Goal: Task Accomplishment & Management: Use online tool/utility

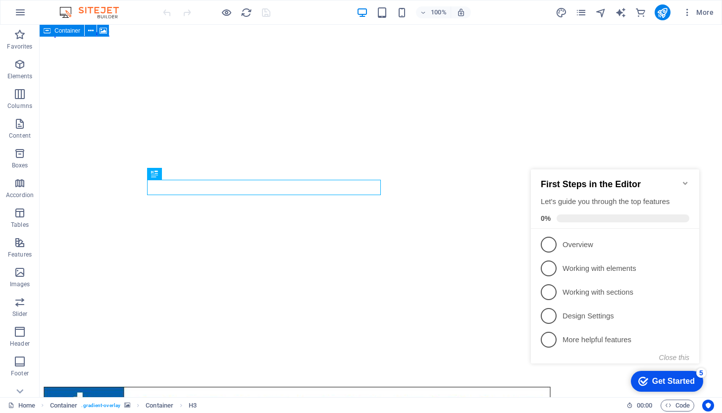
click at [686, 179] on icon "Minimize checklist" at bounding box center [685, 183] width 8 height 8
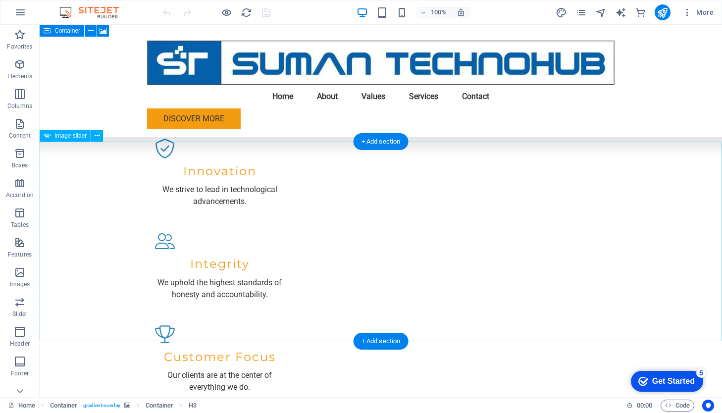
scroll to position [1000, 0]
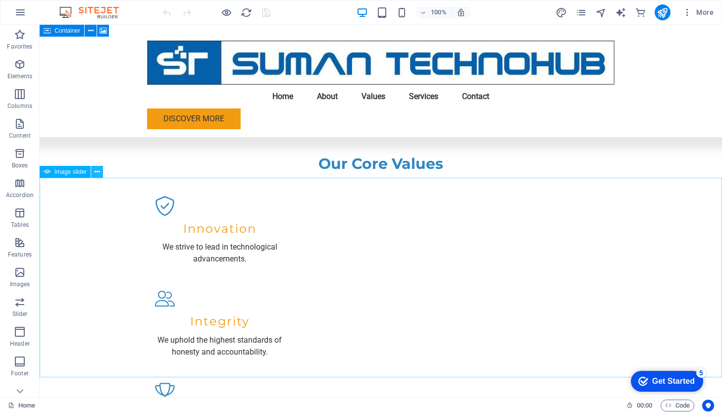
click at [97, 174] on icon at bounding box center [97, 172] width 5 height 10
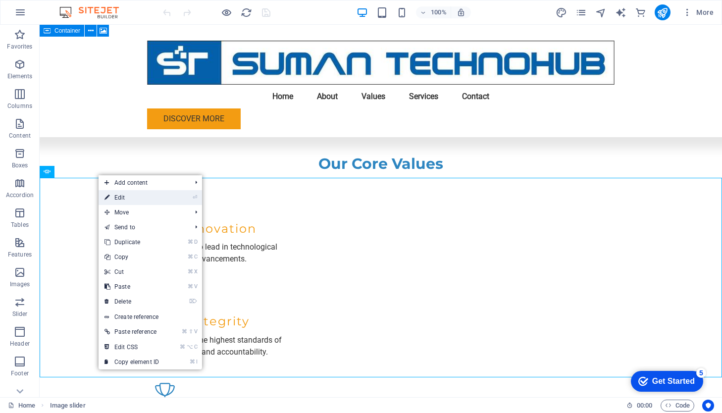
click at [112, 201] on link "⏎ Edit" at bounding box center [131, 197] width 66 height 15
select select "px"
select select "ms"
select select "s"
select select "progressive"
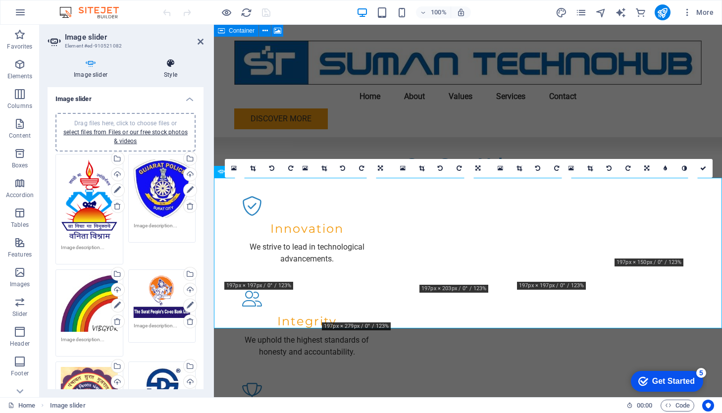
click at [171, 72] on h4 "Style" at bounding box center [171, 68] width 66 height 21
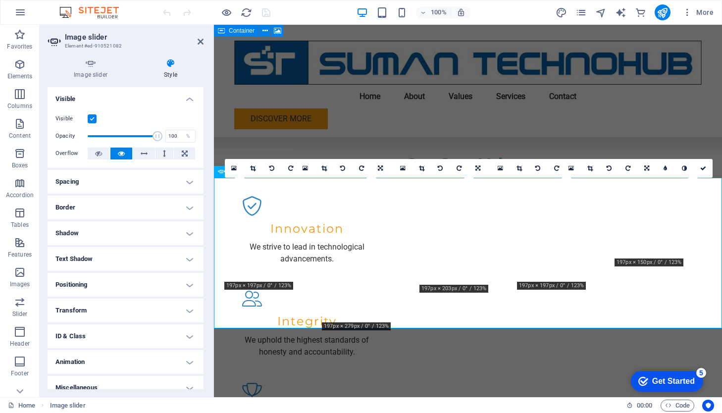
scroll to position [10, 0]
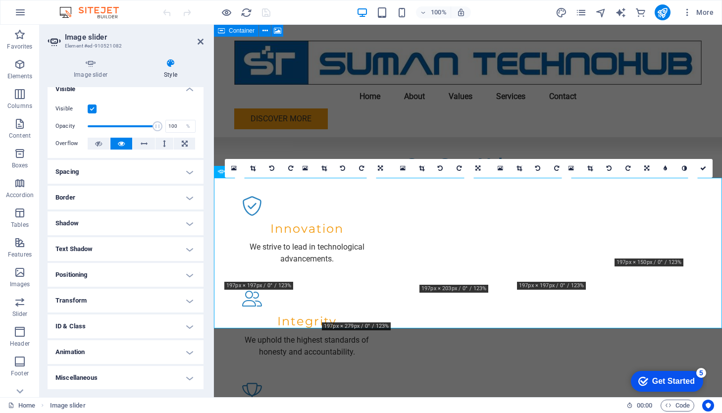
click at [132, 376] on h4 "Miscellaneous" at bounding box center [126, 378] width 156 height 24
click at [187, 376] on h4 "Miscellaneous" at bounding box center [126, 375] width 156 height 18
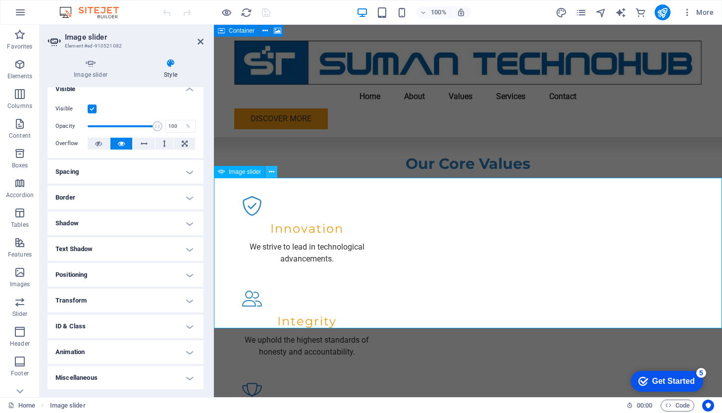
click at [271, 173] on icon at bounding box center [271, 172] width 5 height 10
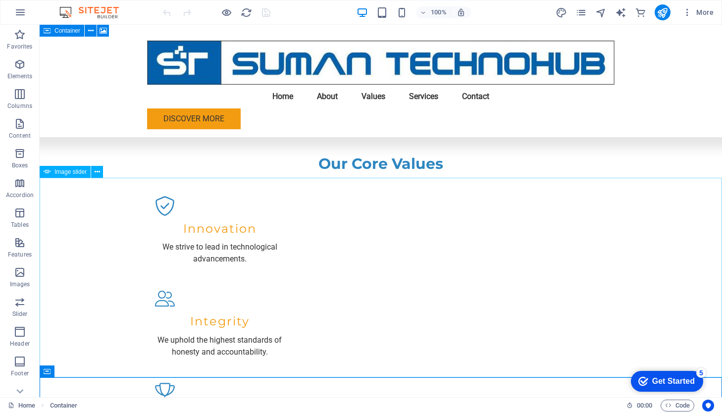
click at [80, 170] on span "Image slider" at bounding box center [70, 172] width 32 height 6
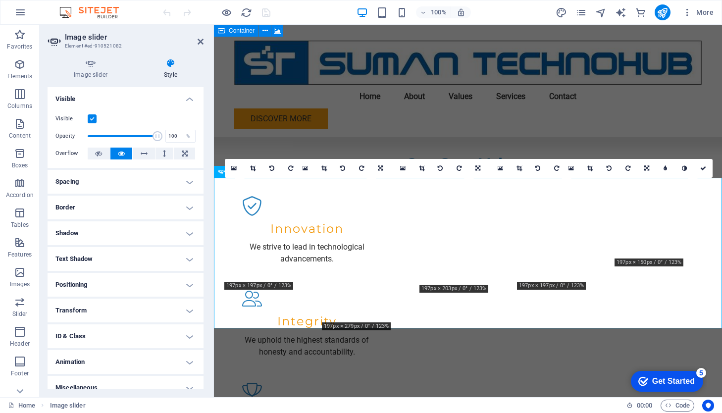
click at [118, 180] on h4 "Spacing" at bounding box center [126, 182] width 156 height 24
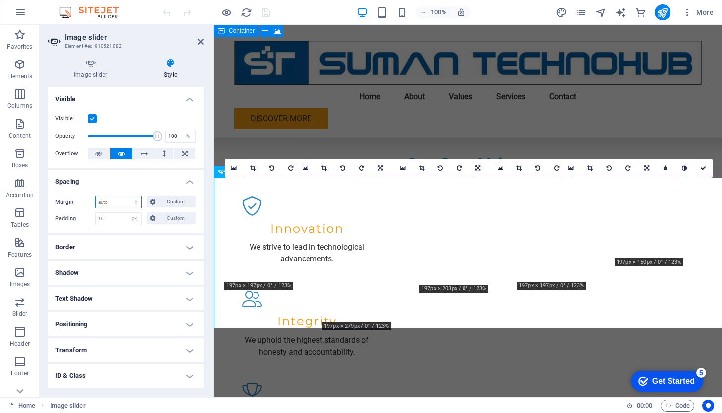
click at [116, 199] on select "Default auto px % rem vw vh Custom" at bounding box center [119, 202] width 46 height 12
select select "px"
click at [126, 196] on select "Default auto px % rem vw vh Custom" at bounding box center [119, 202] width 46 height 12
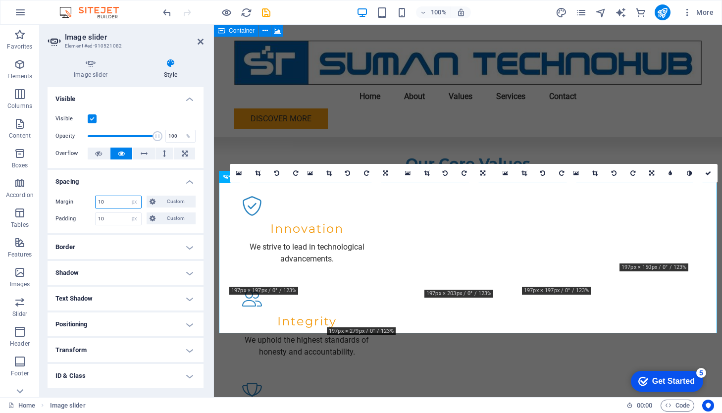
type input "10"
click at [103, 247] on h4 "Border" at bounding box center [126, 247] width 156 height 24
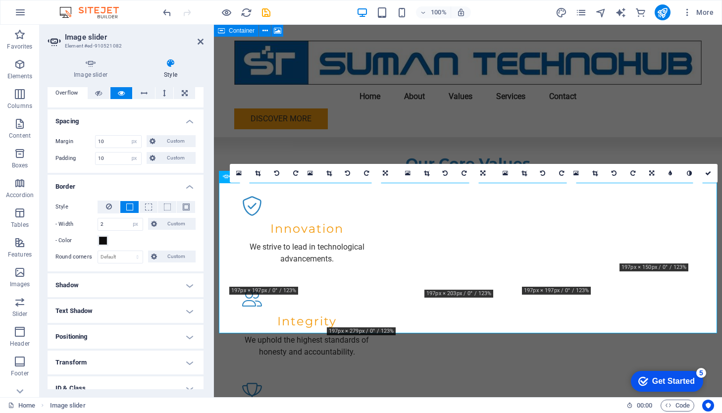
scroll to position [122, 0]
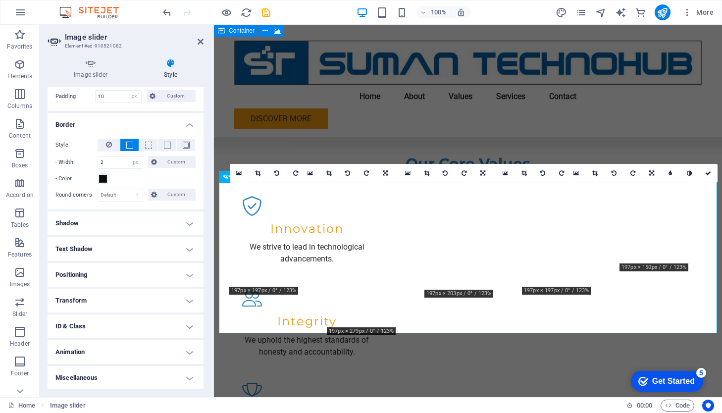
click at [111, 296] on h4 "Transform" at bounding box center [126, 301] width 156 height 24
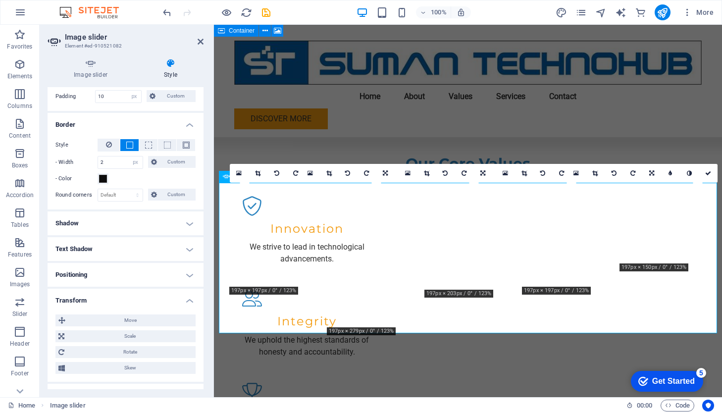
click at [116, 246] on h4 "Text Shadow" at bounding box center [126, 249] width 156 height 24
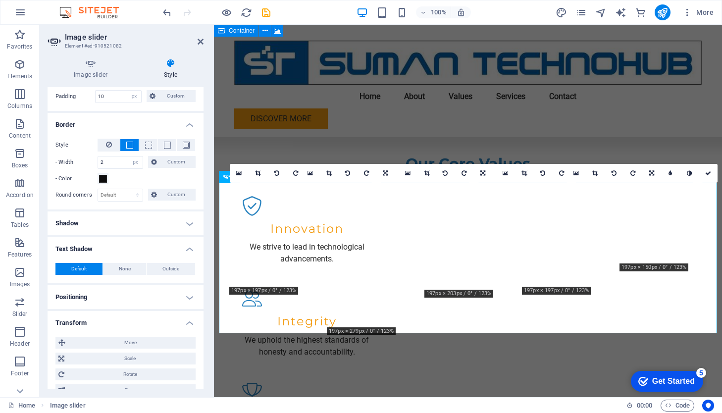
click at [109, 302] on h4 "Positioning" at bounding box center [126, 297] width 156 height 24
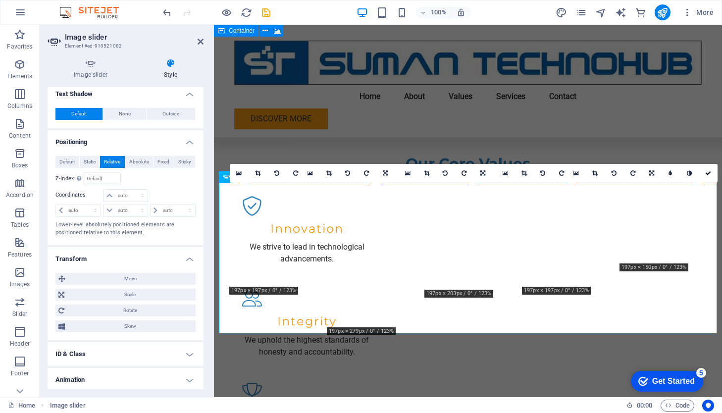
scroll to position [305, 0]
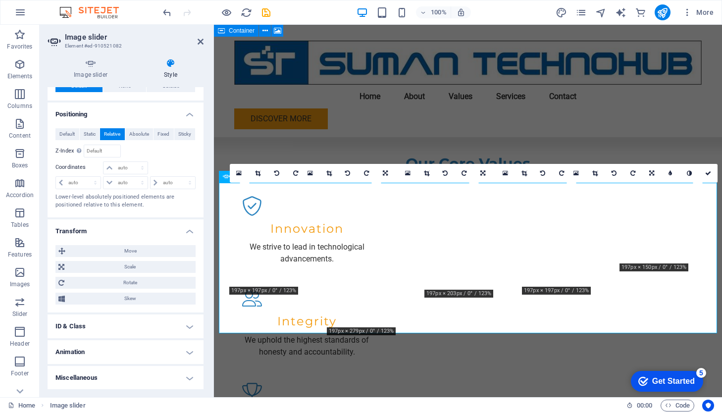
click at [104, 330] on h4 "ID & Class" at bounding box center [126, 326] width 156 height 24
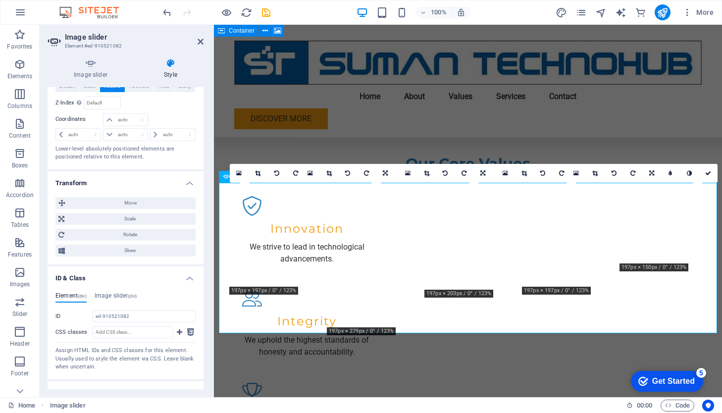
scroll to position [394, 0]
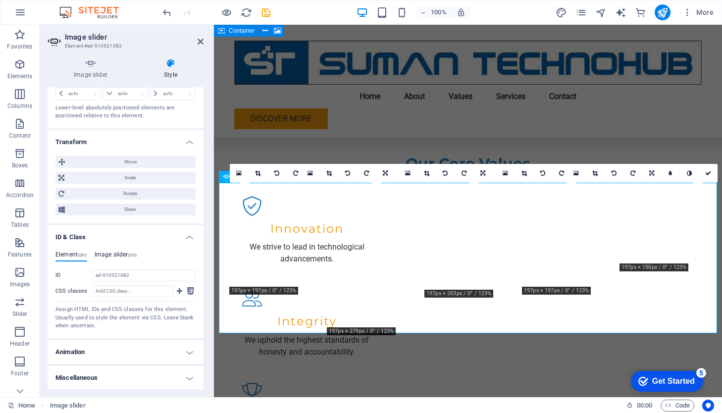
click at [120, 256] on h4 "Image slider (div)" at bounding box center [116, 256] width 42 height 11
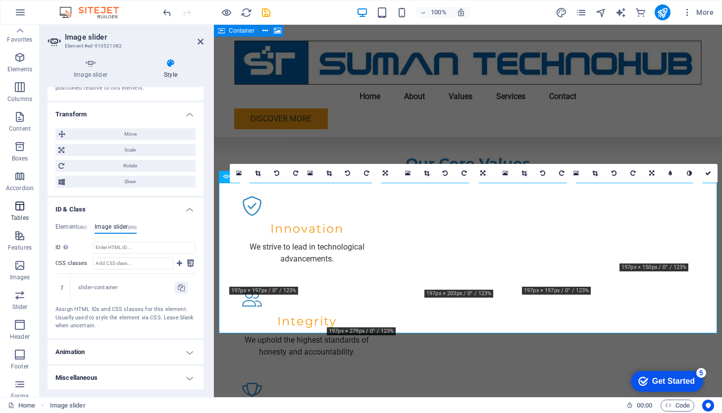
scroll to position [0, 0]
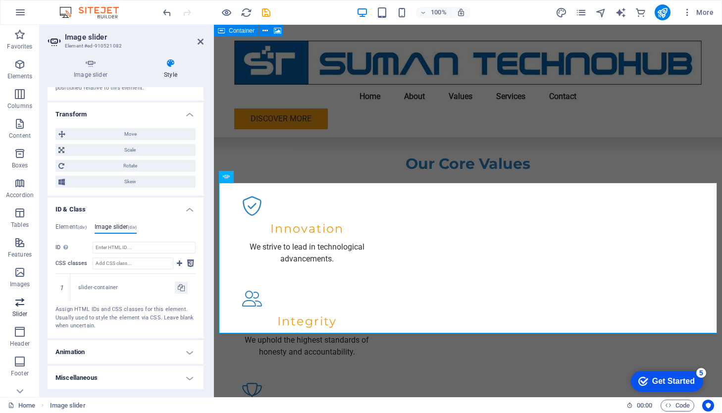
click at [21, 306] on icon "button" at bounding box center [20, 302] width 12 height 12
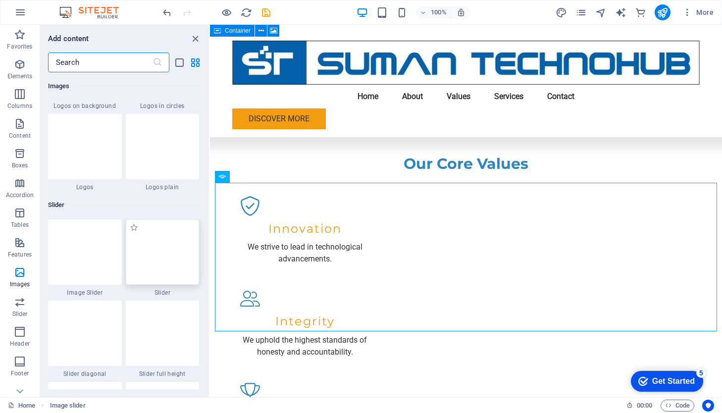
scroll to position [5488, 0]
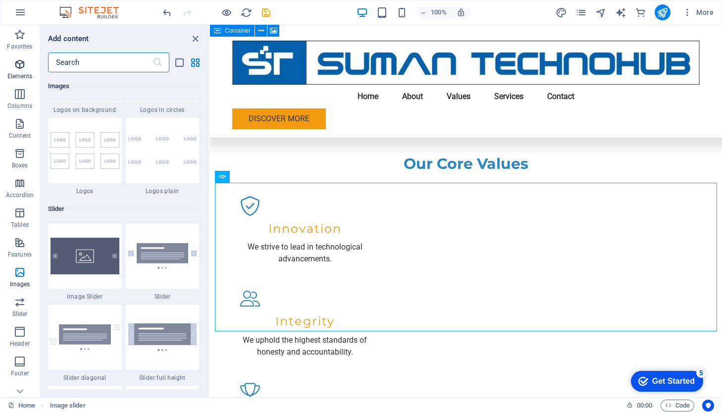
click at [19, 74] on p "Elements" at bounding box center [19, 76] width 25 height 8
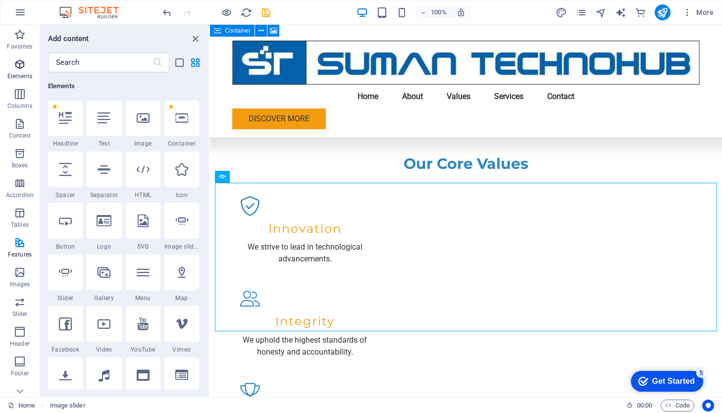
scroll to position [105, 0]
click at [248, 179] on span "Image slider" at bounding box center [246, 177] width 32 height 6
select select "px"
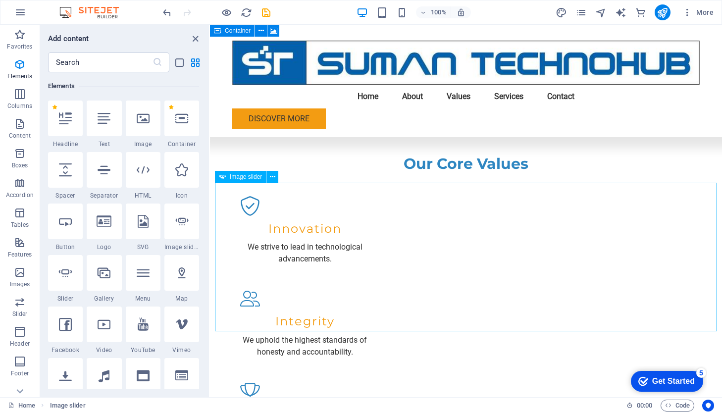
select select "px"
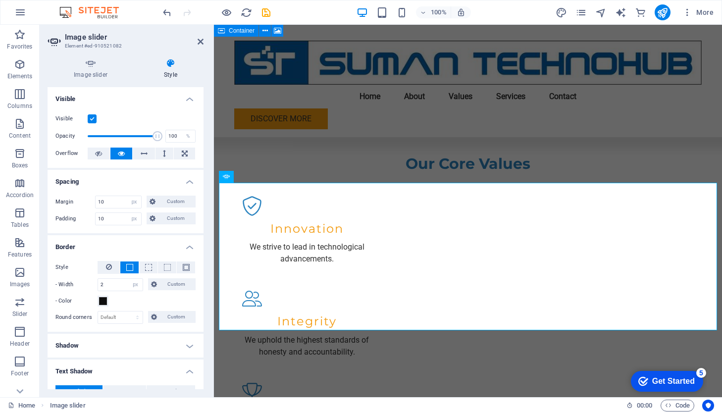
click at [189, 95] on h4 "Visible" at bounding box center [126, 96] width 156 height 18
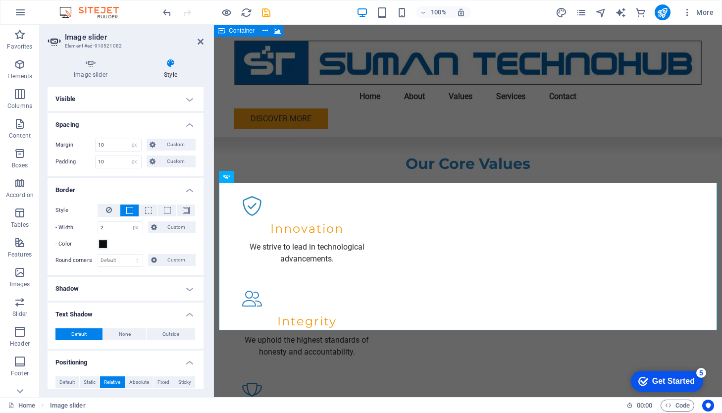
click at [187, 122] on h4 "Spacing" at bounding box center [126, 122] width 156 height 18
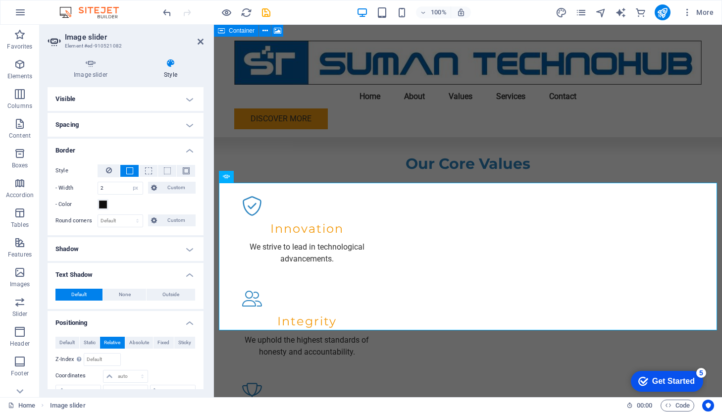
click at [186, 148] on h4 "Border" at bounding box center [126, 148] width 156 height 18
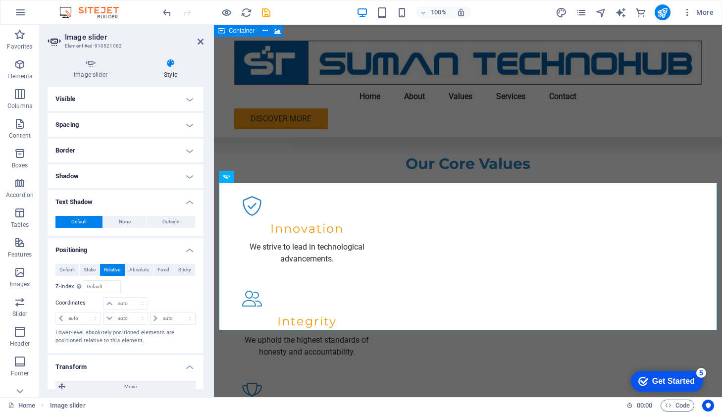
click at [188, 200] on h4 "Text Shadow" at bounding box center [126, 199] width 156 height 18
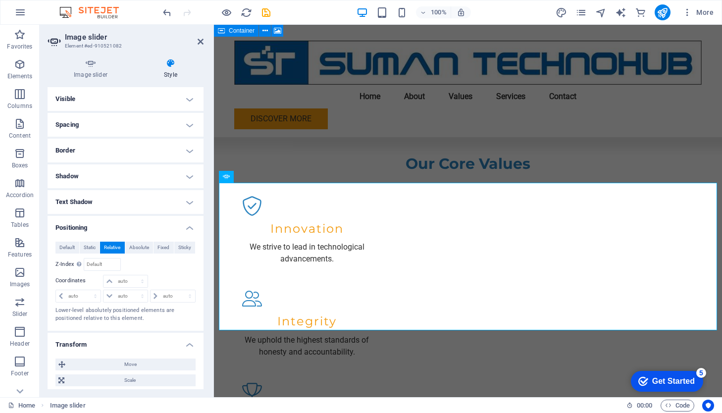
click at [186, 223] on h4 "Positioning" at bounding box center [126, 225] width 156 height 18
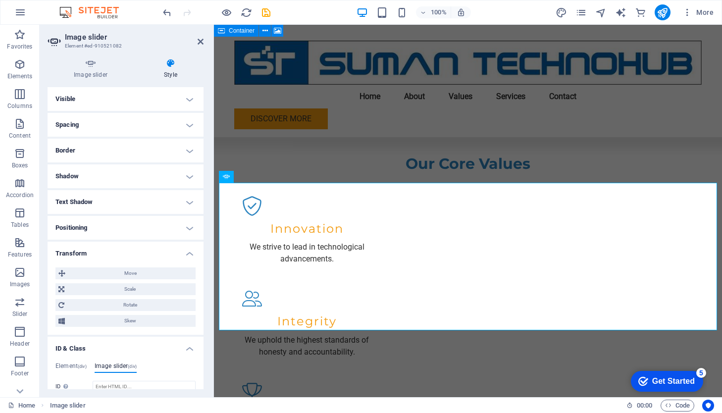
click at [187, 252] on h4 "Transform" at bounding box center [126, 251] width 156 height 18
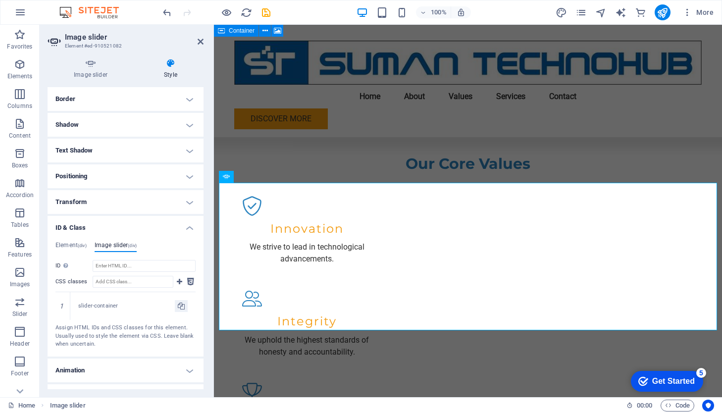
scroll to position [70, 0]
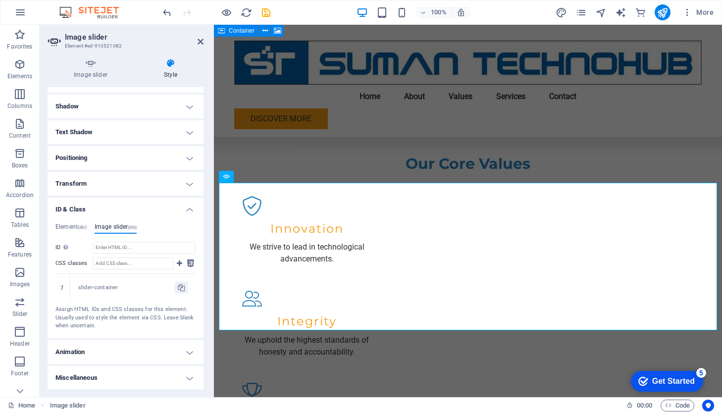
click at [186, 352] on h4 "Animation" at bounding box center [126, 352] width 156 height 24
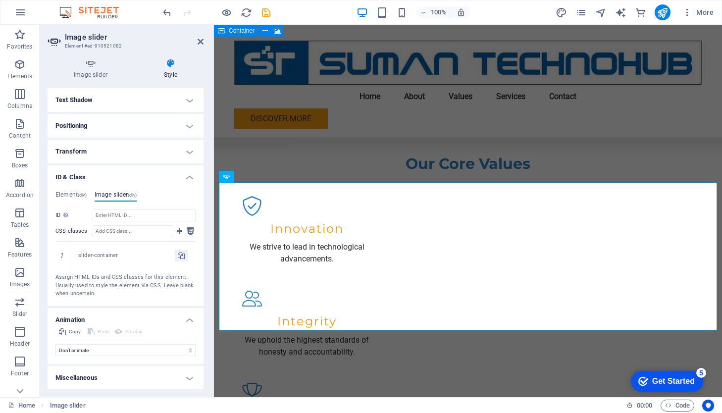
click at [187, 378] on h4 "Miscellaneous" at bounding box center [126, 378] width 156 height 24
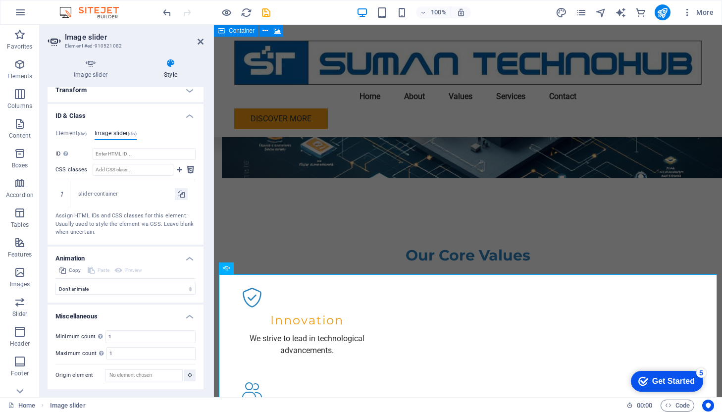
scroll to position [0, 0]
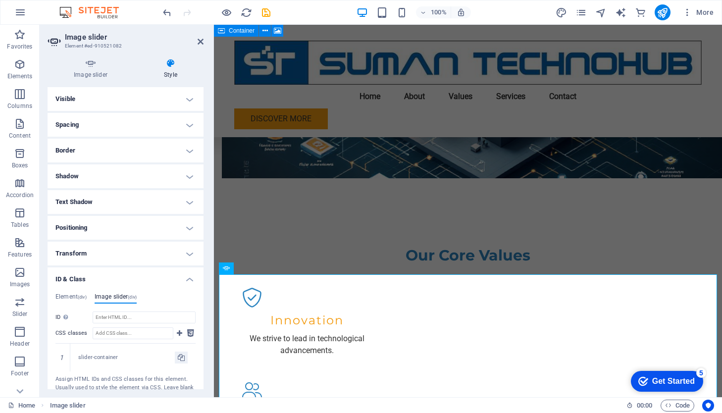
click at [188, 98] on h4 "Visible" at bounding box center [126, 99] width 156 height 24
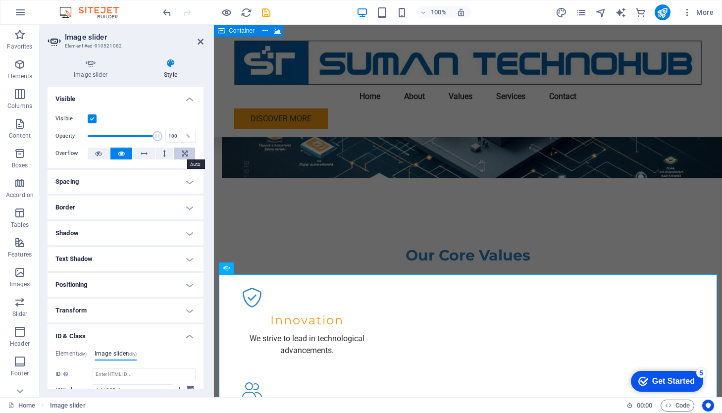
click at [182, 155] on icon at bounding box center [185, 153] width 6 height 12
click at [204, 208] on div "Image slider Style Image slider Drag files here, click to choose files or selec…" at bounding box center [126, 223] width 172 height 346
click at [118, 153] on icon at bounding box center [121, 153] width 7 height 12
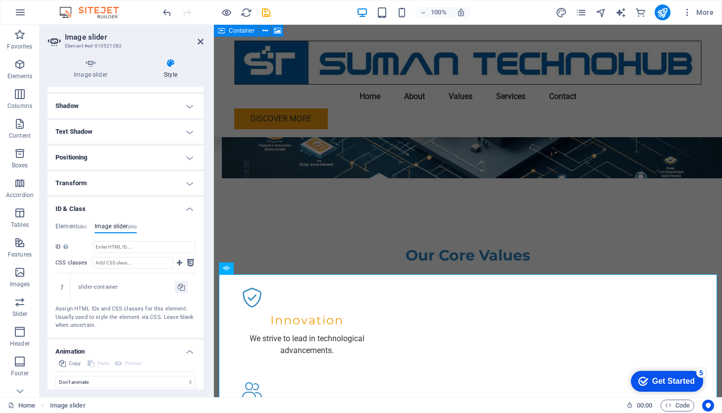
scroll to position [129, 0]
click at [276, 270] on icon at bounding box center [276, 268] width 5 height 10
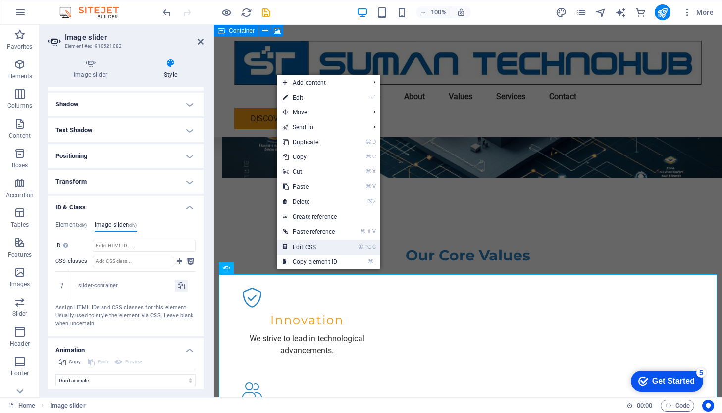
click at [309, 249] on link "⌘ ⌥ C Edit CSS" at bounding box center [310, 247] width 66 height 15
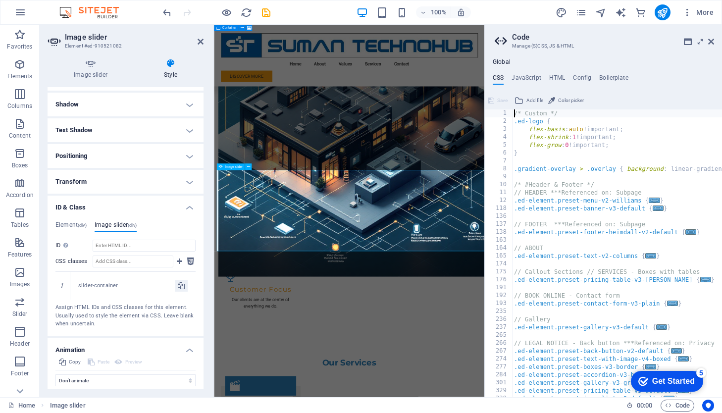
scroll to position [894, 0]
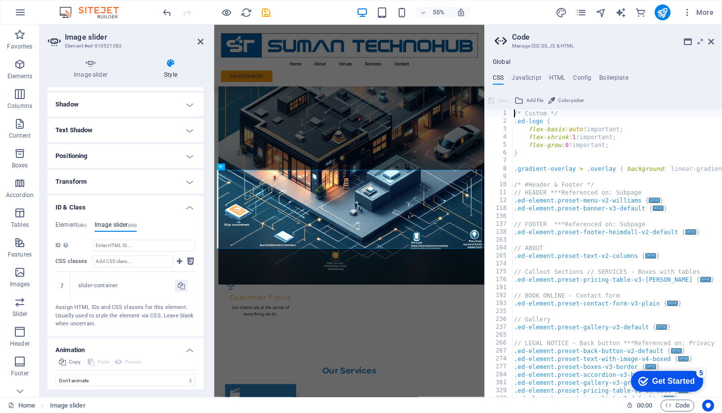
paste textarea "}"
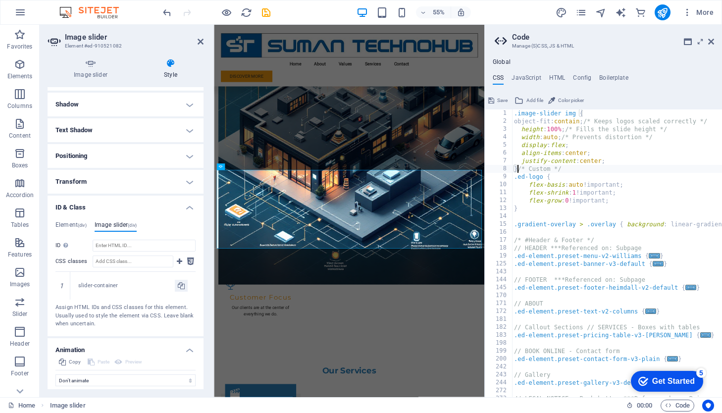
type textarea "/* Custom */"
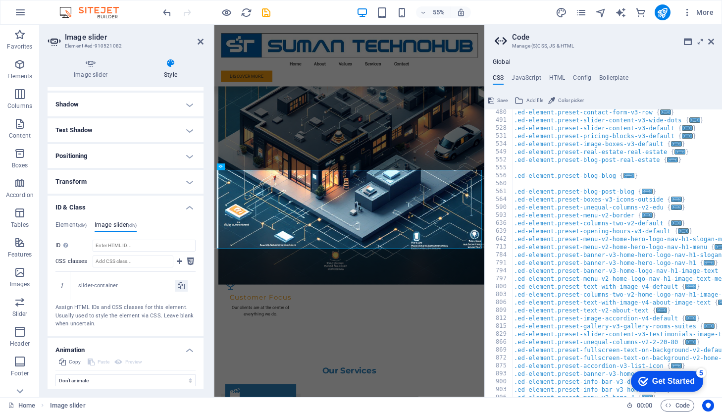
scroll to position [0, 0]
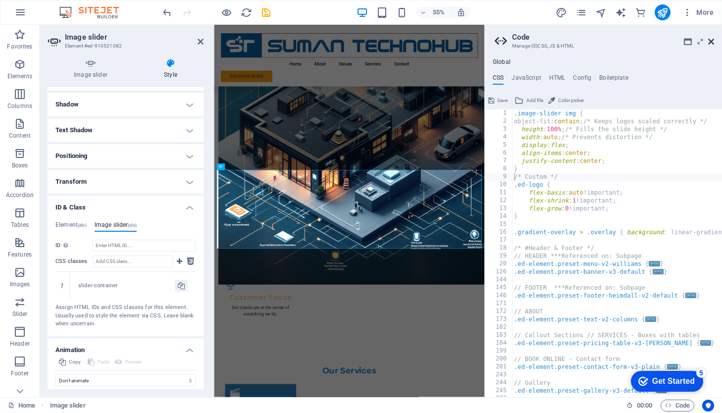
click at [710, 43] on icon at bounding box center [711, 42] width 6 height 8
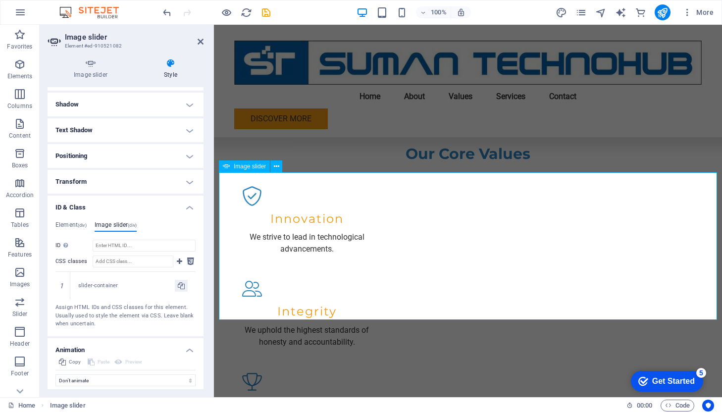
scroll to position [1011, 0]
click at [201, 40] on icon at bounding box center [200, 42] width 6 height 8
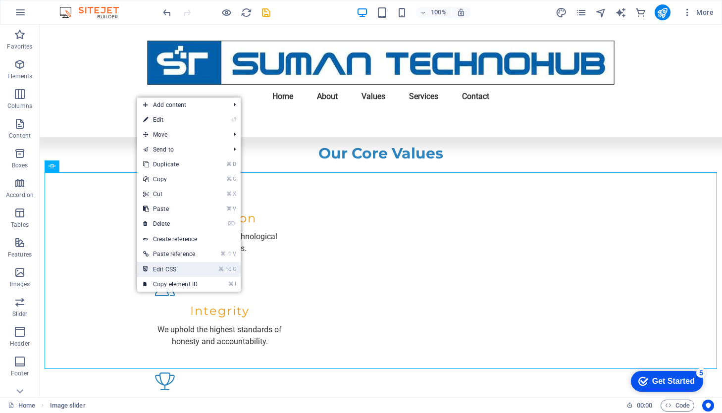
click at [161, 269] on link "⌘ ⌥ C Edit CSS" at bounding box center [170, 269] width 66 height 15
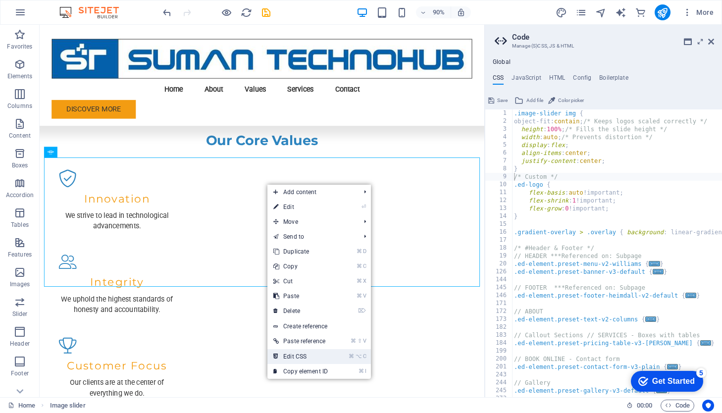
click at [297, 352] on link "⌘ ⌥ C Edit CSS" at bounding box center [300, 356] width 66 height 15
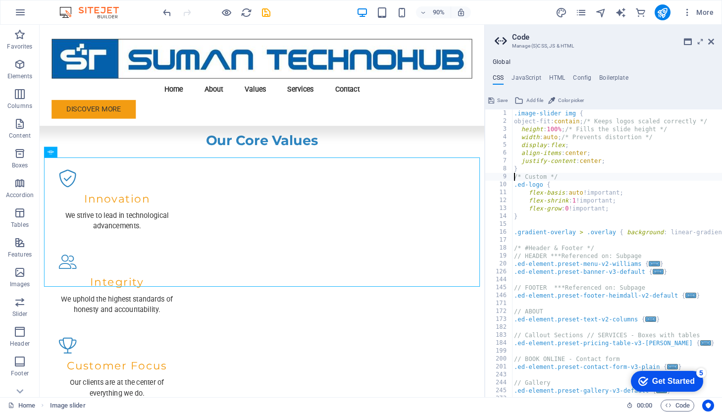
paste textarea "}"
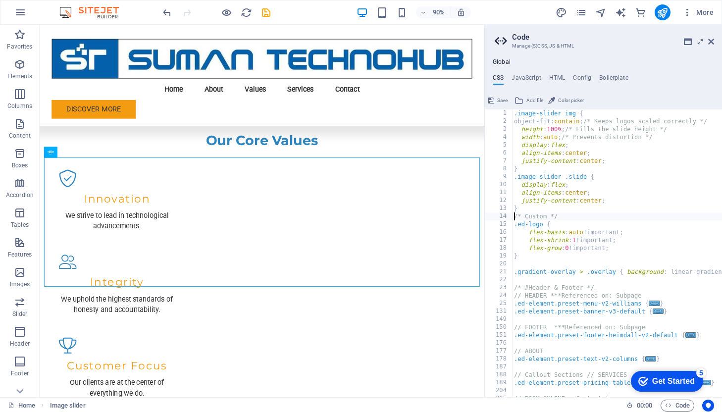
type textarea "/* Custom */"
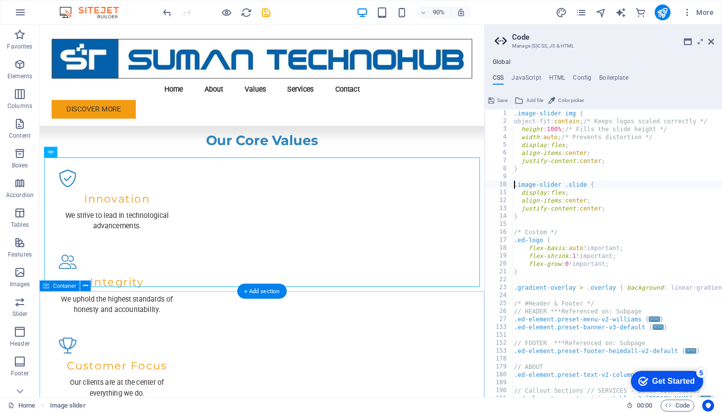
type textarea ".image-slider .slide {"
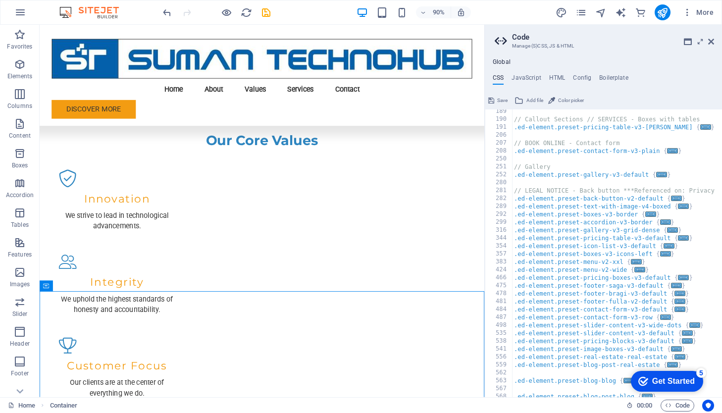
scroll to position [0, 0]
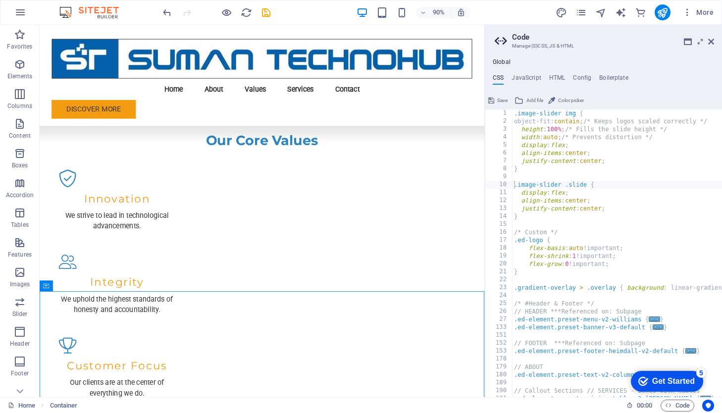
click at [494, 100] on button "Save" at bounding box center [498, 101] width 22 height 12
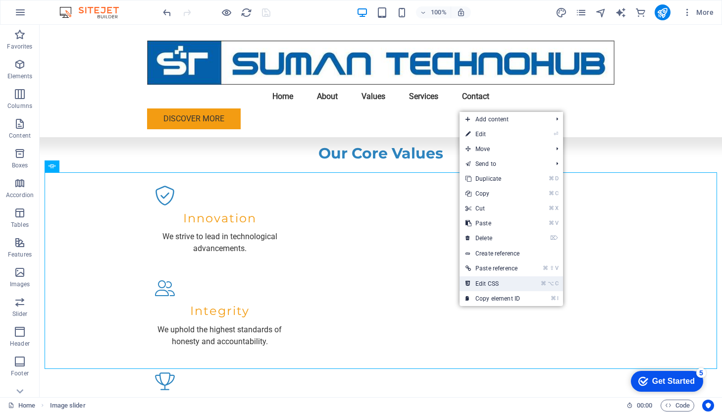
click at [492, 281] on link "⌘ ⌥ C Edit CSS" at bounding box center [492, 283] width 66 height 15
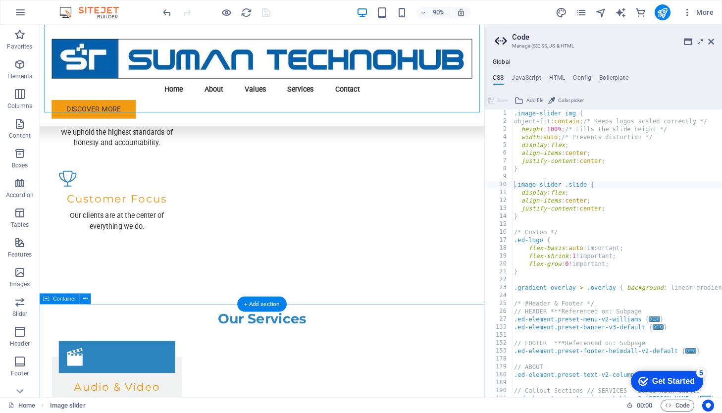
scroll to position [1207, 0]
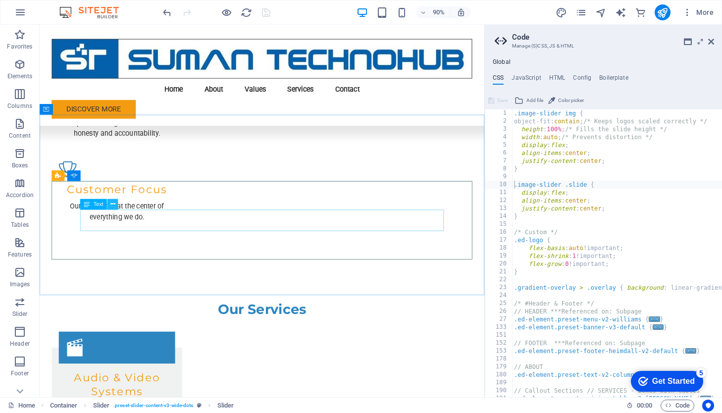
click at [112, 204] on icon at bounding box center [112, 203] width 5 height 9
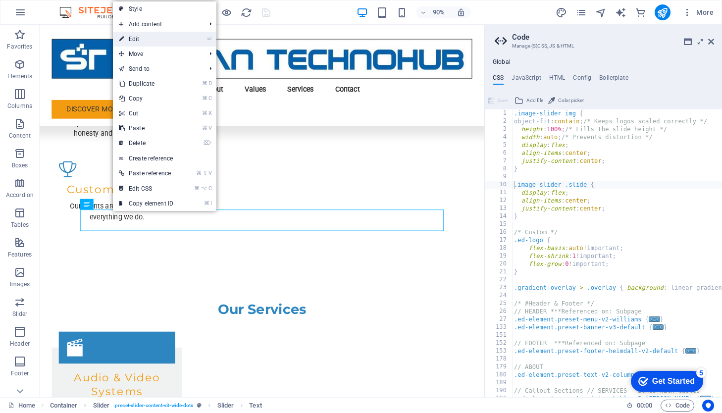
click at [125, 43] on link "⏎ Edit" at bounding box center [146, 39] width 66 height 15
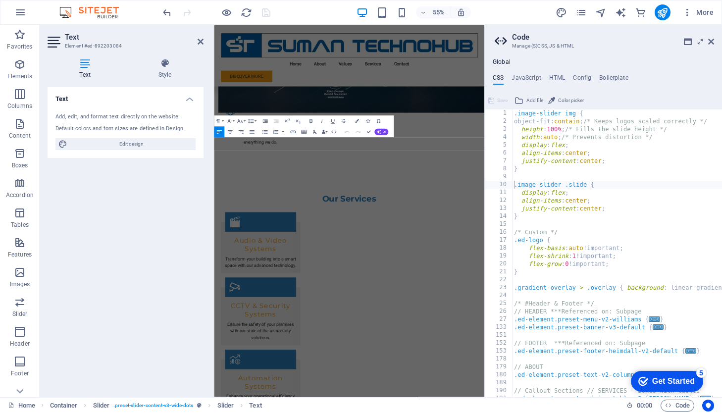
scroll to position [1206, 0]
click at [200, 41] on icon at bounding box center [200, 42] width 6 height 8
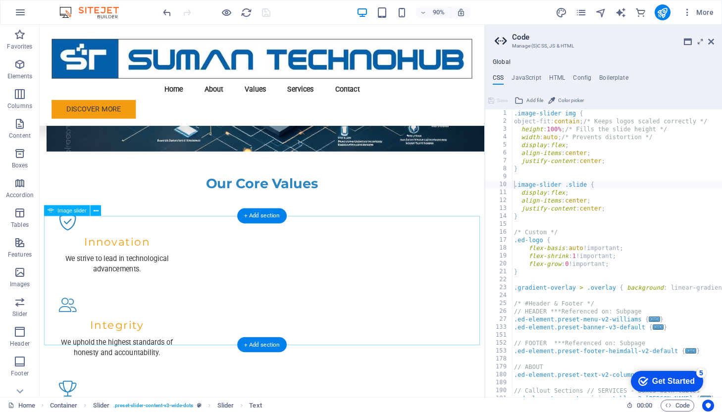
scroll to position [946, 0]
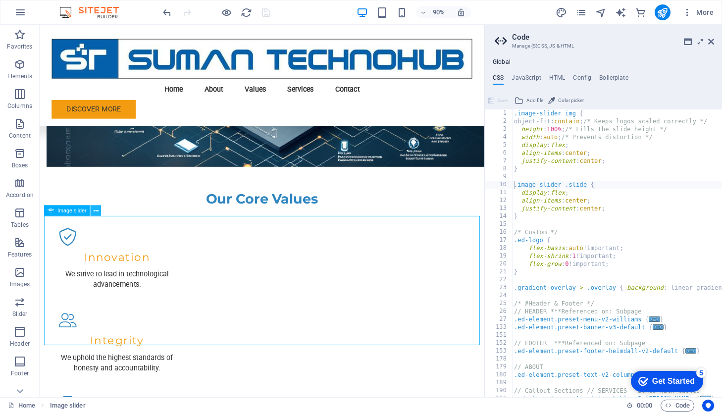
click at [96, 208] on icon at bounding box center [96, 210] width 5 height 9
click at [712, 42] on icon at bounding box center [711, 42] width 6 height 8
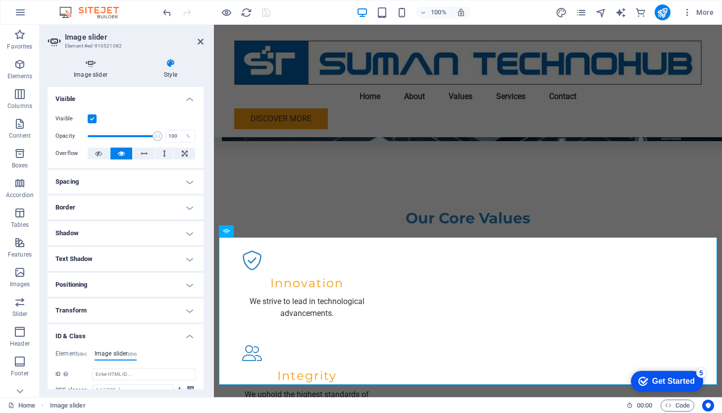
click at [88, 63] on icon at bounding box center [91, 63] width 86 height 10
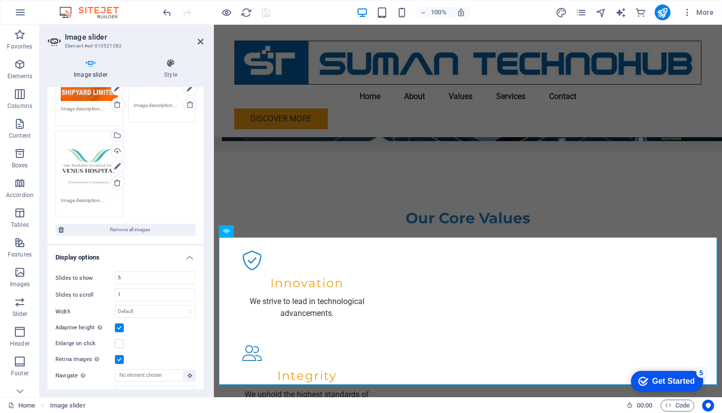
scroll to position [423, 0]
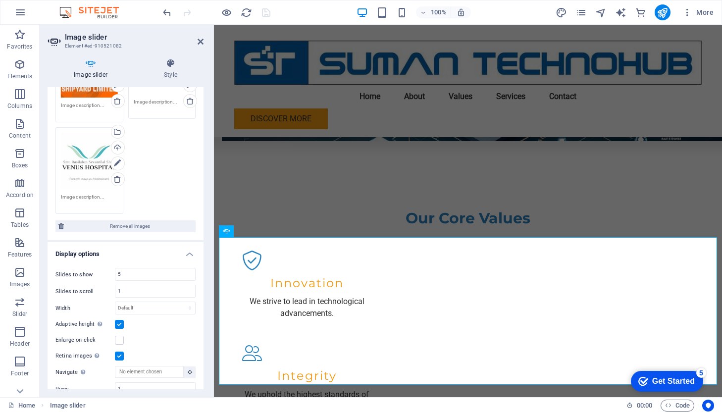
click at [118, 320] on label at bounding box center [119, 324] width 9 height 9
click at [0, 0] on input "Adaptive height Automatically adjust the height for single slide horizontal sli…" at bounding box center [0, 0] width 0 height 0
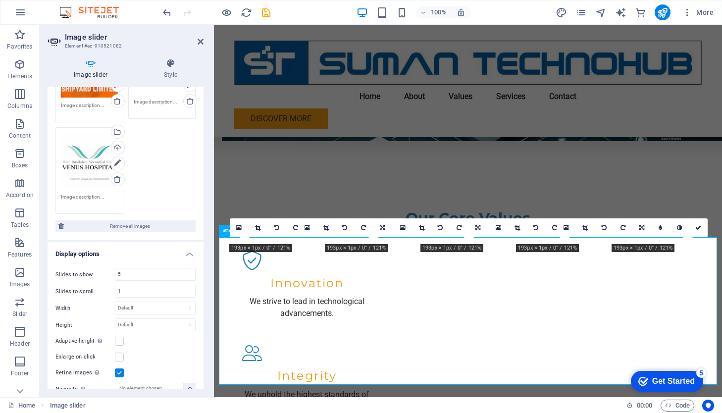
click at [118, 368] on label at bounding box center [119, 372] width 9 height 9
click at [0, 0] on input "Retina images Automatically load retina image and smartphone optimized sizes." at bounding box center [0, 0] width 0 height 0
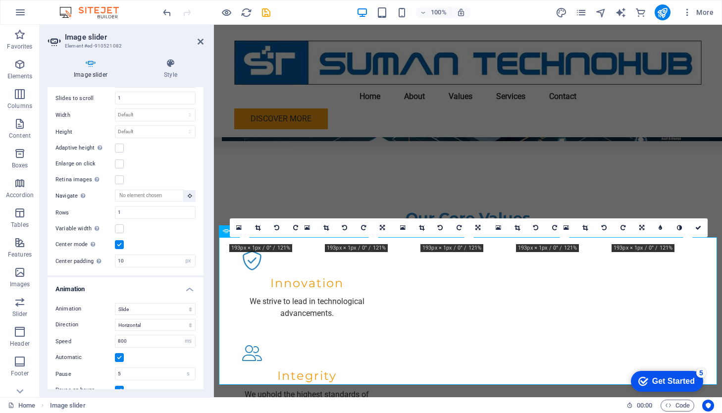
scroll to position [617, 0]
click at [150, 253] on input "10" at bounding box center [155, 259] width 80 height 12
click at [185, 254] on select "px %" at bounding box center [188, 259] width 14 height 12
select select "%"
click at [181, 253] on select "px %" at bounding box center [188, 259] width 14 height 12
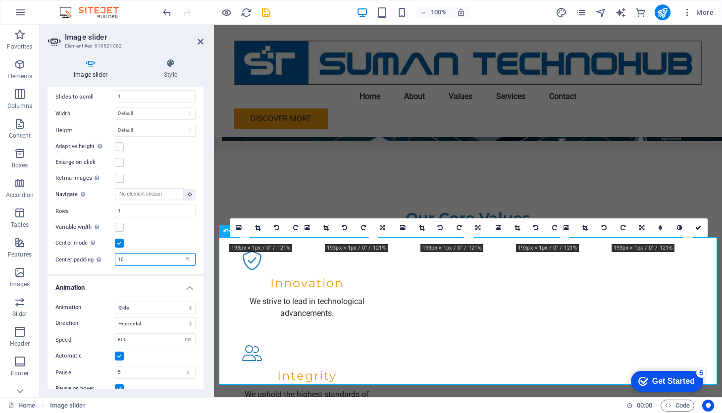
type input "100"
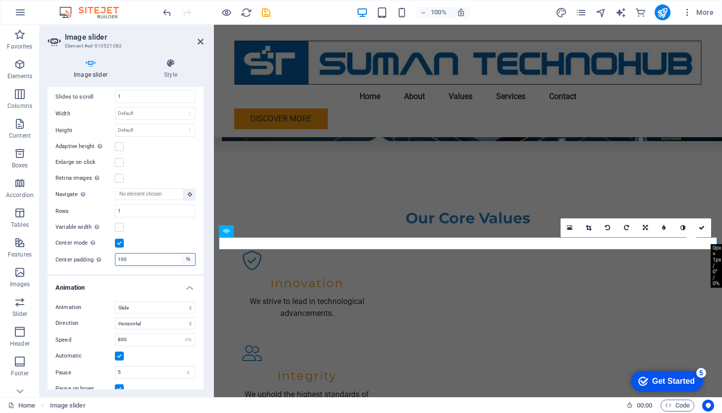
click at [186, 253] on select "px %" at bounding box center [188, 259] width 14 height 12
select select "px"
click at [181, 253] on select "px %" at bounding box center [188, 259] width 14 height 12
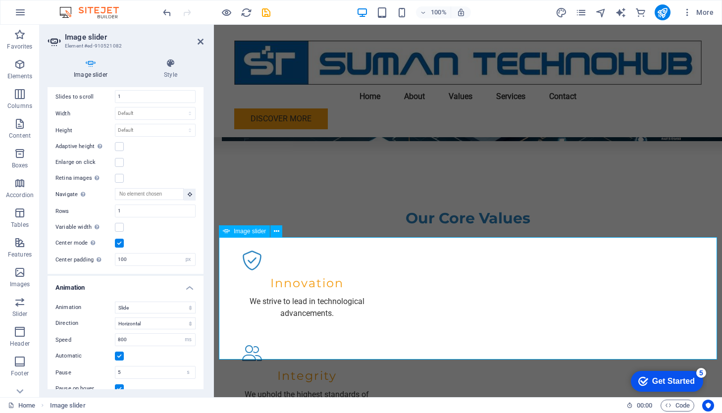
click at [87, 71] on h4 "Image slider" at bounding box center [93, 68] width 90 height 21
click at [89, 68] on icon at bounding box center [91, 63] width 86 height 10
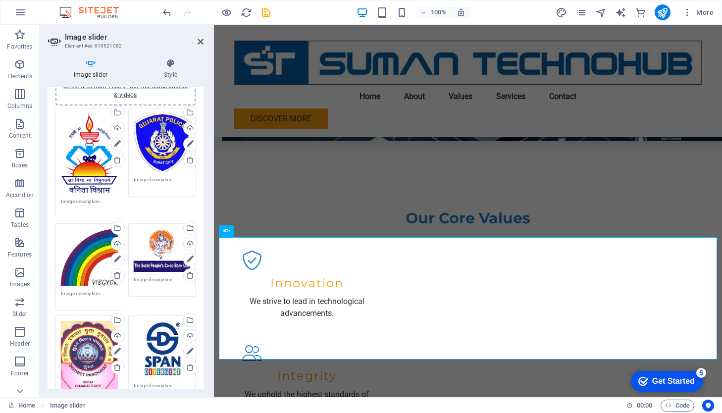
scroll to position [0, 0]
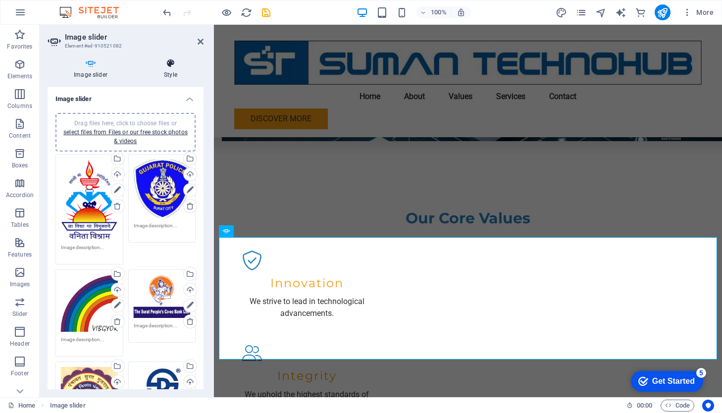
click at [165, 62] on icon at bounding box center [171, 63] width 66 height 10
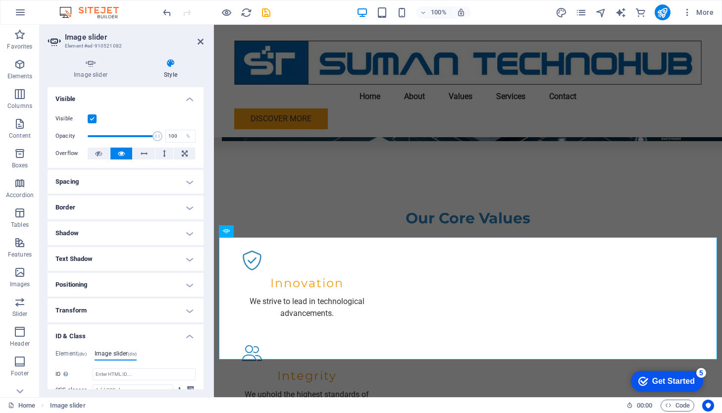
click at [185, 205] on h4 "Border" at bounding box center [126, 207] width 156 height 24
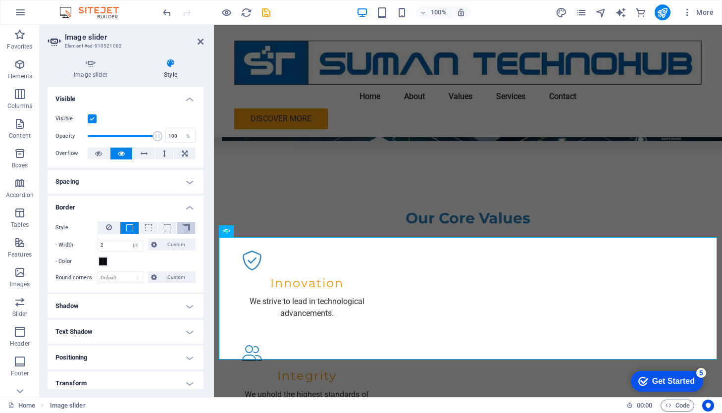
click at [184, 229] on span at bounding box center [186, 227] width 7 height 7
click at [201, 40] on icon at bounding box center [200, 42] width 6 height 8
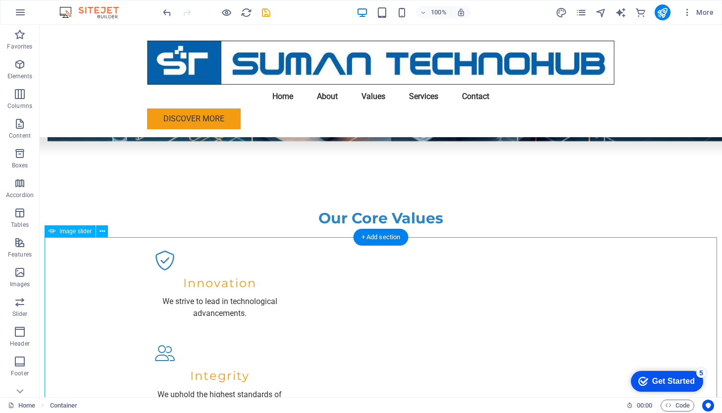
select select "px"
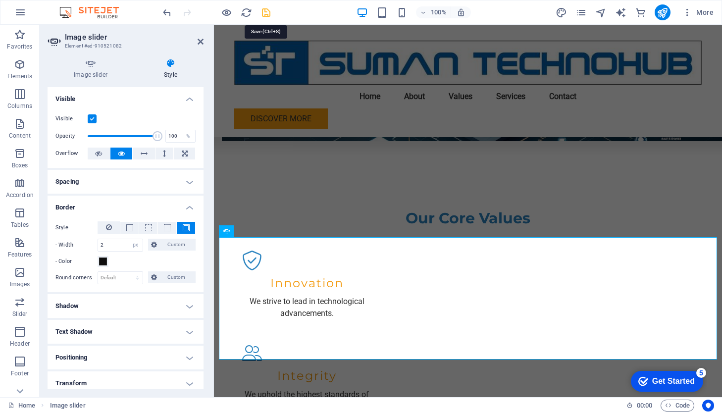
click at [268, 11] on icon "save" at bounding box center [265, 12] width 11 height 11
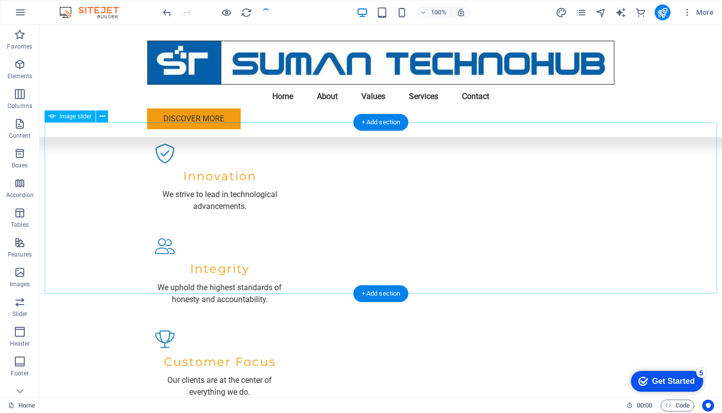
scroll to position [1061, 0]
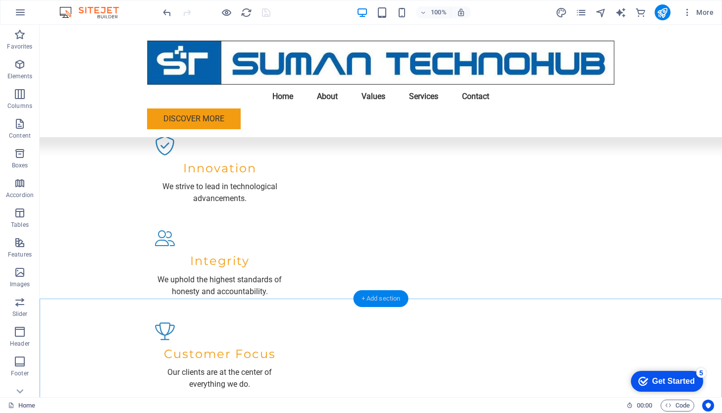
click at [385, 300] on div "+ Add section" at bounding box center [380, 298] width 55 height 17
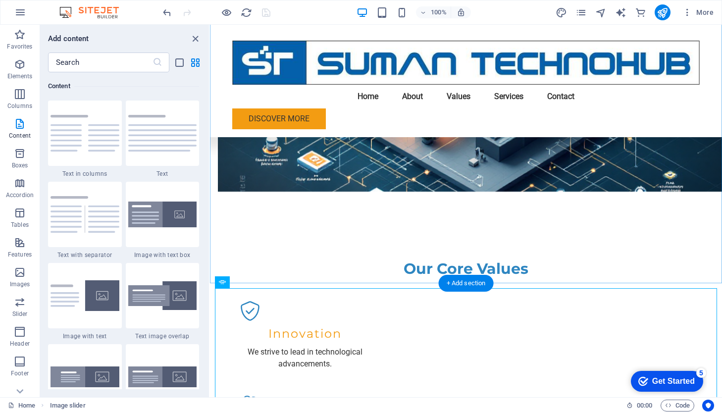
scroll to position [893, 0]
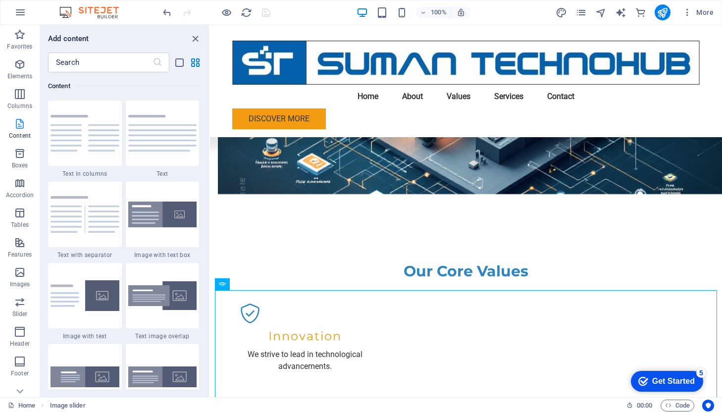
click at [21, 137] on p "Content" at bounding box center [20, 136] width 22 height 8
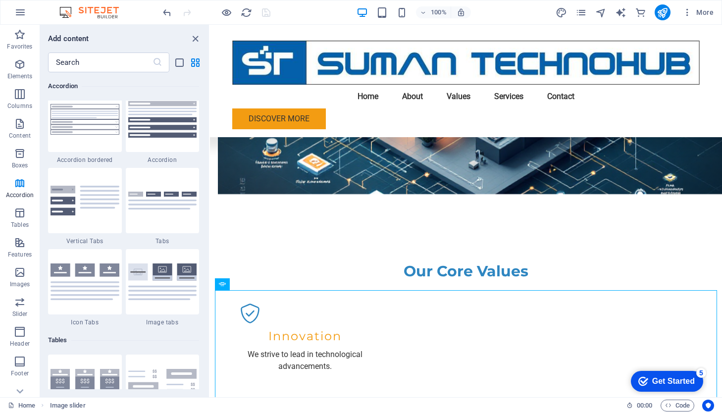
scroll to position [3180, 0]
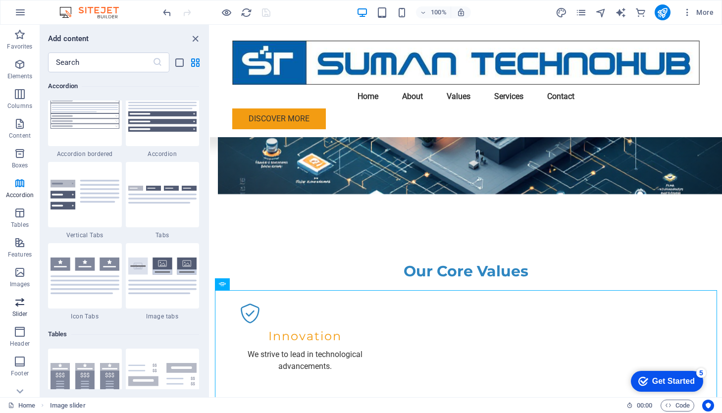
click at [23, 310] on p "Slider" at bounding box center [19, 314] width 15 height 8
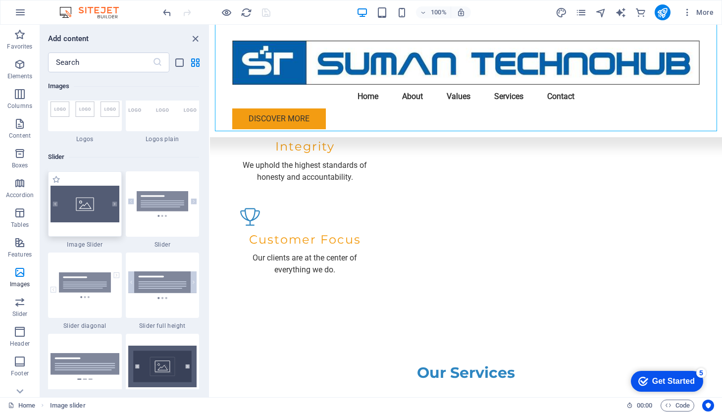
scroll to position [5552, 0]
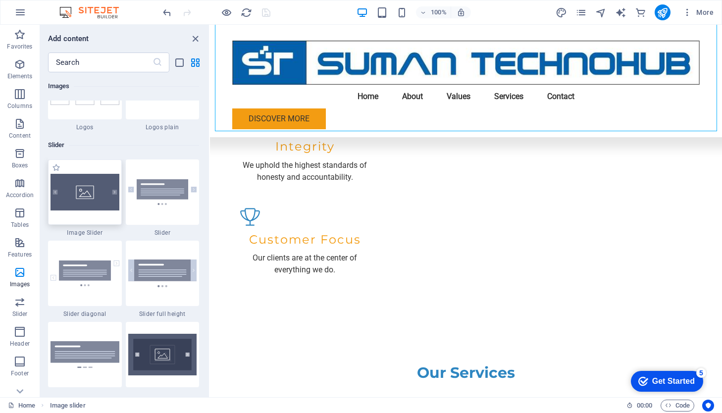
click at [94, 193] on img at bounding box center [84, 192] width 69 height 37
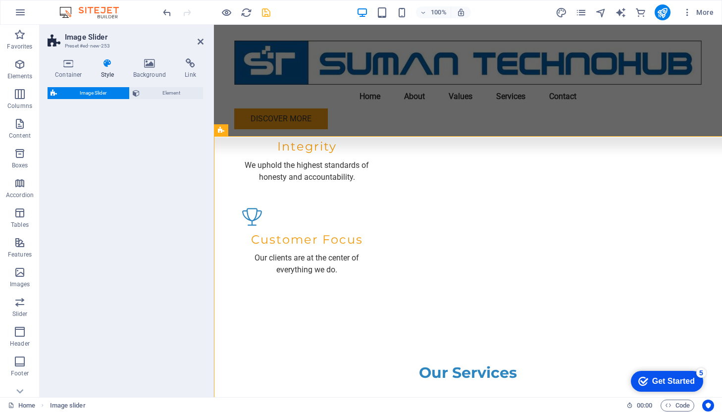
click at [94, 193] on div "Image Slider Element" at bounding box center [126, 238] width 156 height 302
select select "rem"
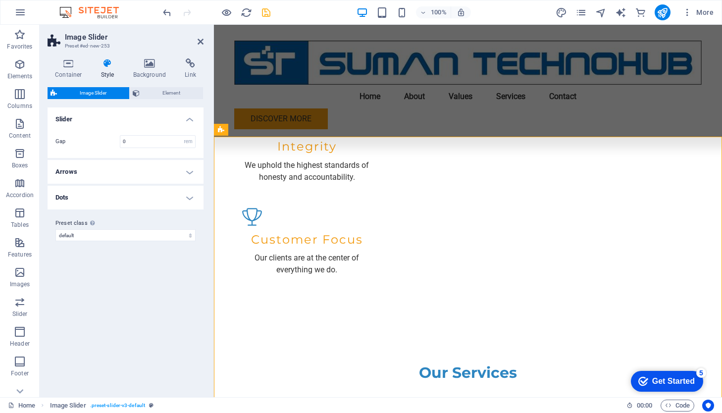
scroll to position [1174, 0]
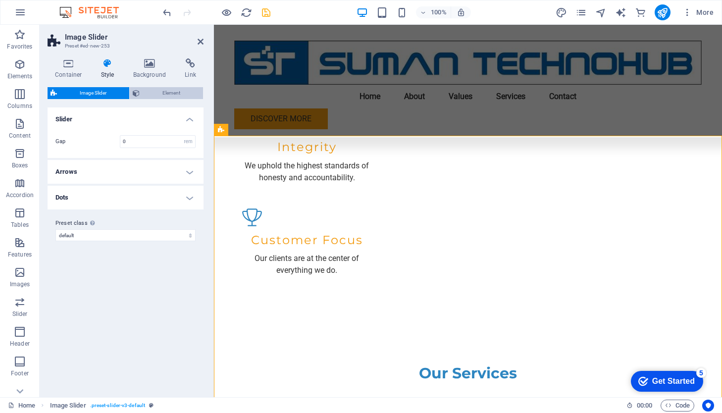
click at [169, 93] on span "Element" at bounding box center [171, 93] width 57 height 12
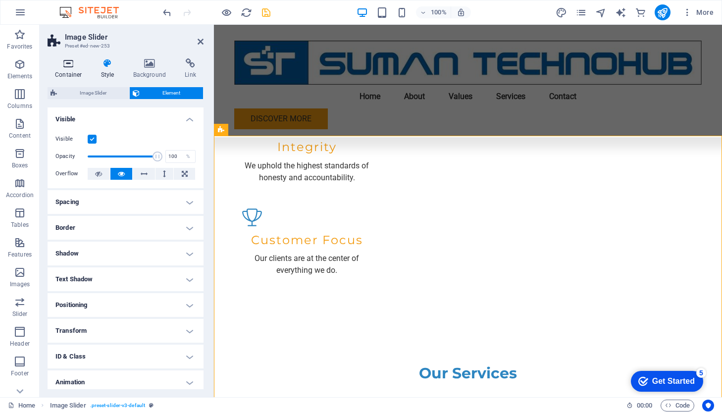
click at [75, 71] on h4 "Container" at bounding box center [71, 68] width 46 height 21
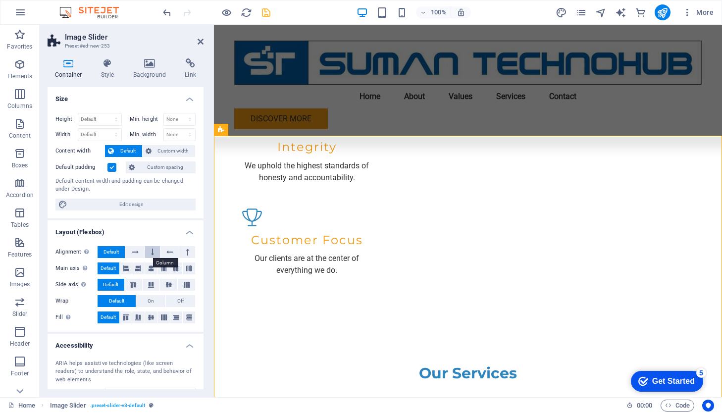
click at [152, 253] on icon at bounding box center [152, 252] width 3 height 12
click at [108, 253] on span "Default" at bounding box center [110, 252] width 15 height 12
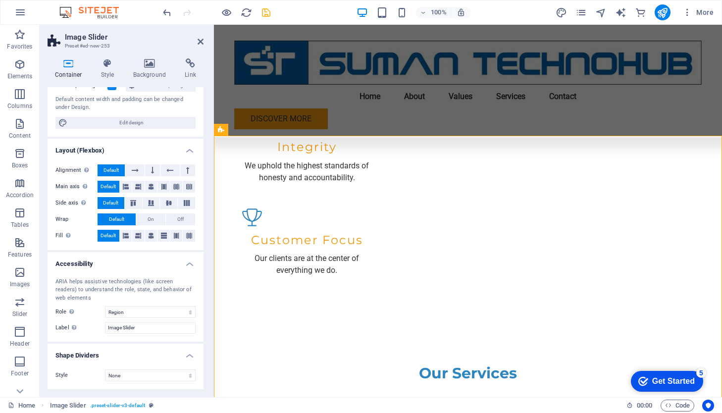
scroll to position [0, 0]
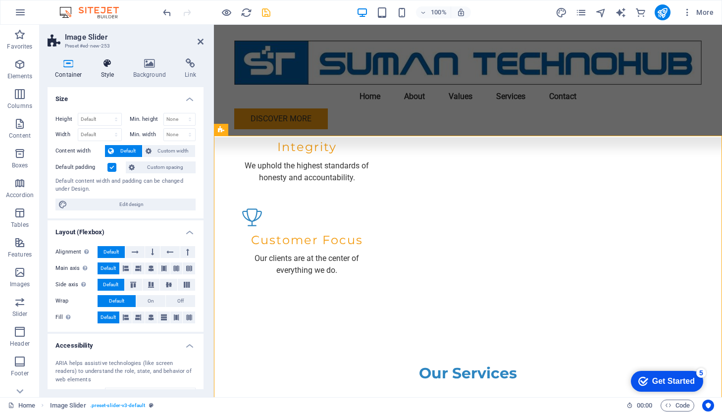
click at [108, 74] on h4 "Style" at bounding box center [110, 68] width 32 height 21
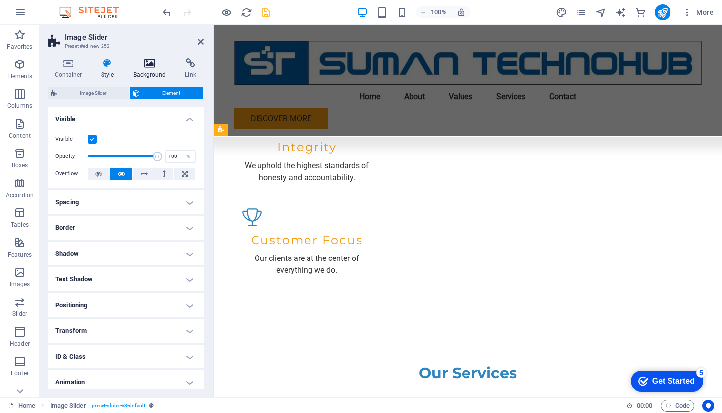
click at [143, 69] on h4 "Background" at bounding box center [152, 68] width 52 height 21
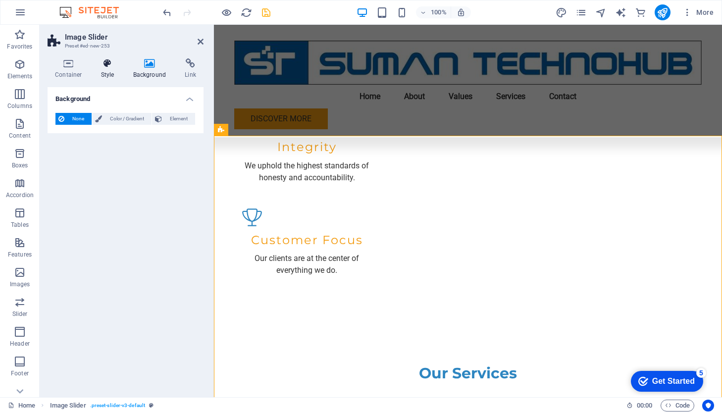
click at [103, 67] on icon at bounding box center [108, 63] width 28 height 10
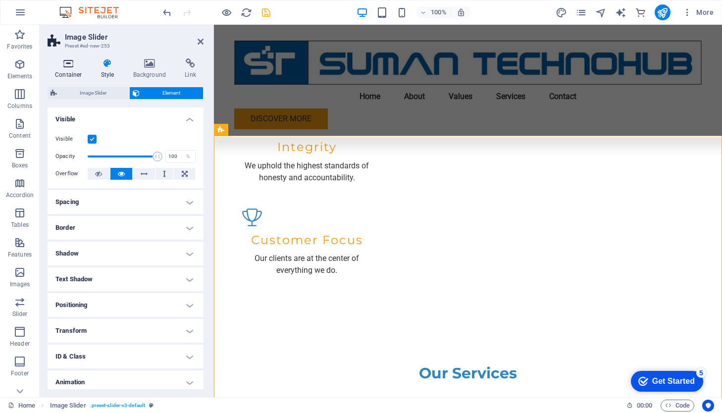
click at [63, 66] on icon at bounding box center [69, 63] width 42 height 10
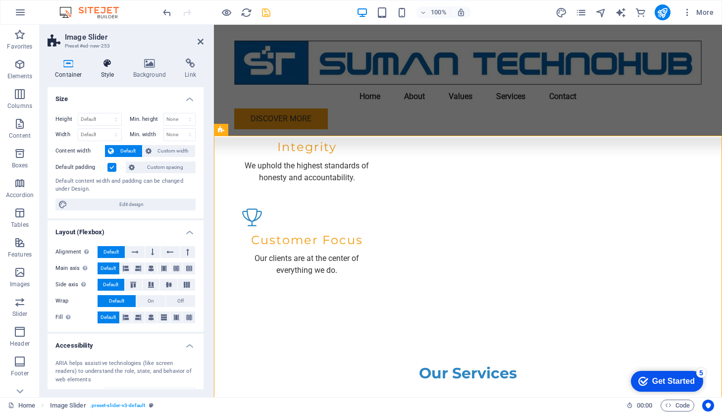
click at [107, 69] on h4 "Style" at bounding box center [110, 68] width 32 height 21
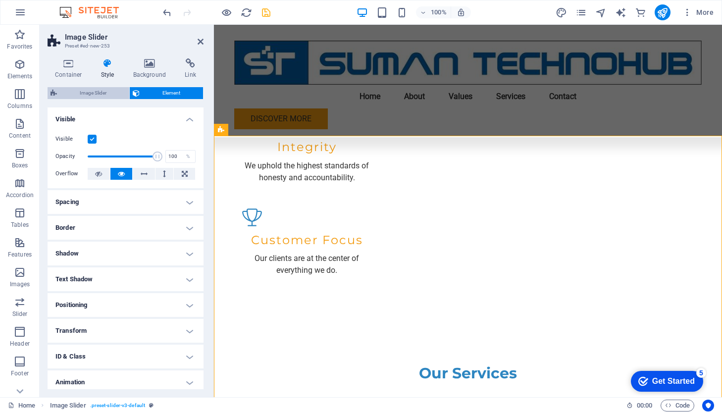
click at [96, 93] on span "Image Slider" at bounding box center [93, 93] width 66 height 12
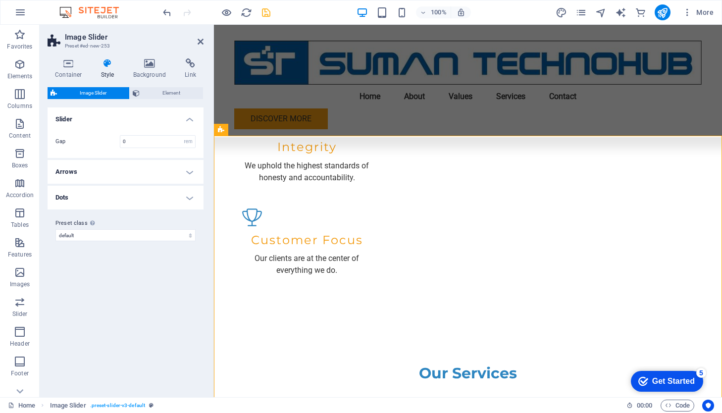
click at [186, 173] on h4 "Arrows" at bounding box center [126, 172] width 156 height 24
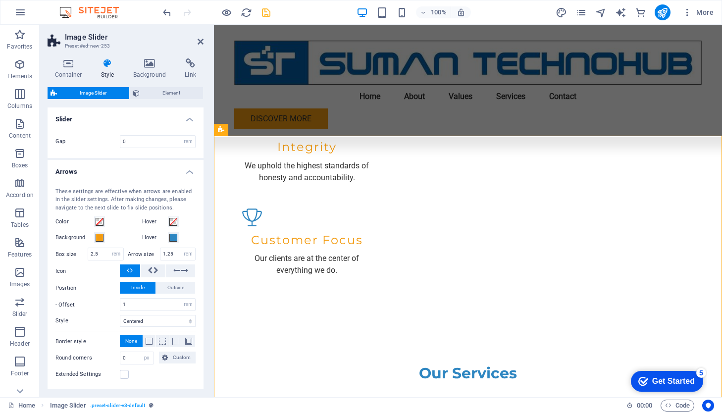
click at [186, 173] on h4 "Arrows" at bounding box center [126, 169] width 156 height 18
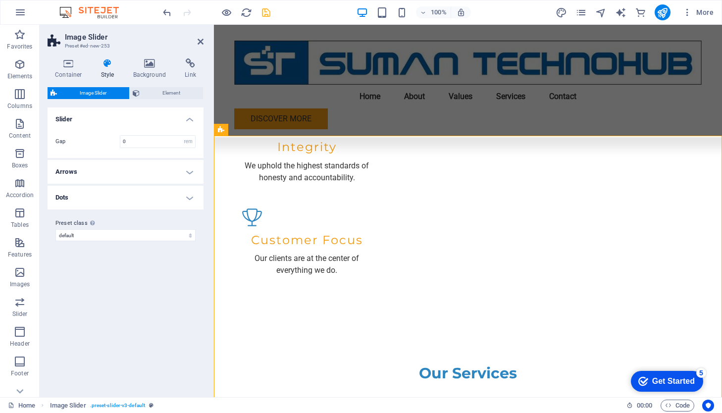
click at [116, 202] on h4 "Dots" at bounding box center [126, 198] width 156 height 24
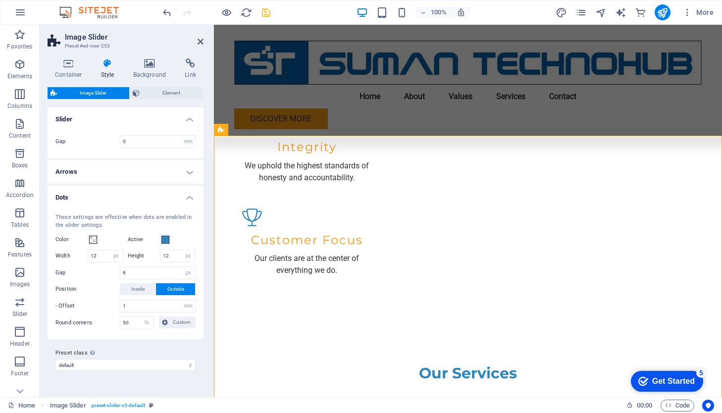
click at [187, 171] on h4 "Arrows" at bounding box center [126, 172] width 156 height 24
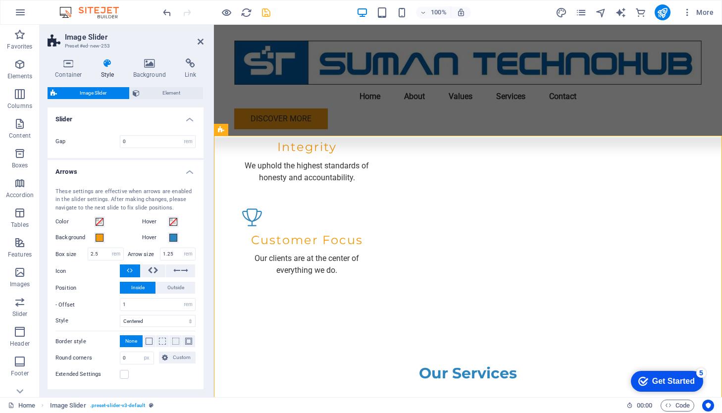
click at [187, 118] on h4 "Slider" at bounding box center [126, 116] width 156 height 18
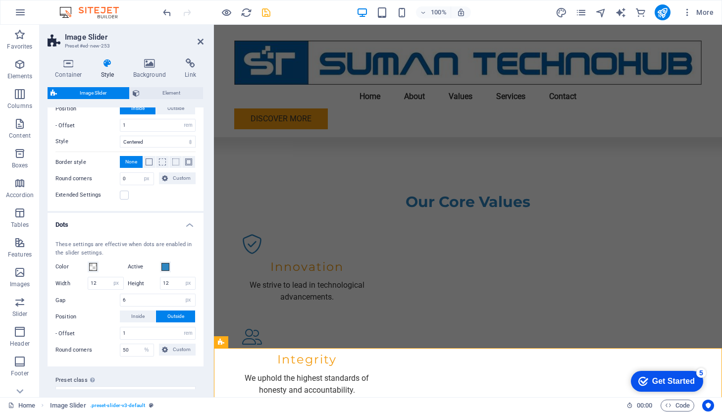
scroll to position [169, 0]
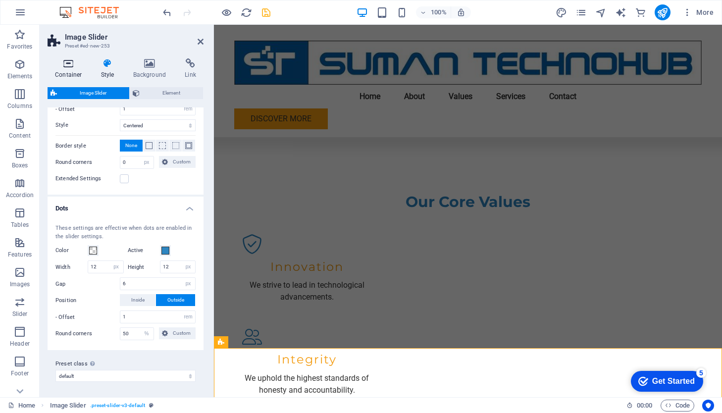
click at [66, 70] on h4 "Container" at bounding box center [71, 68] width 46 height 21
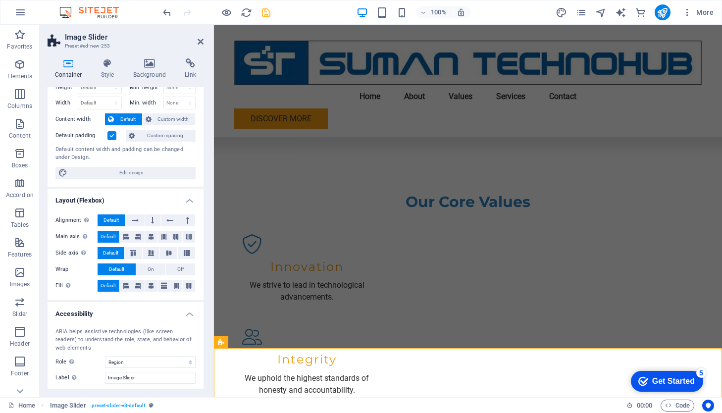
scroll to position [0, 0]
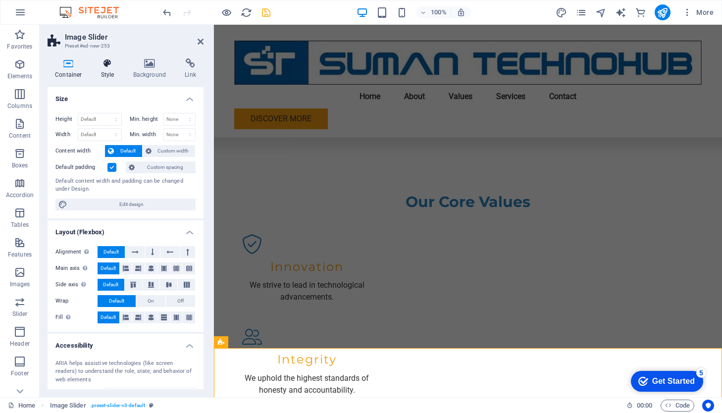
click at [113, 69] on h4 "Style" at bounding box center [110, 68] width 32 height 21
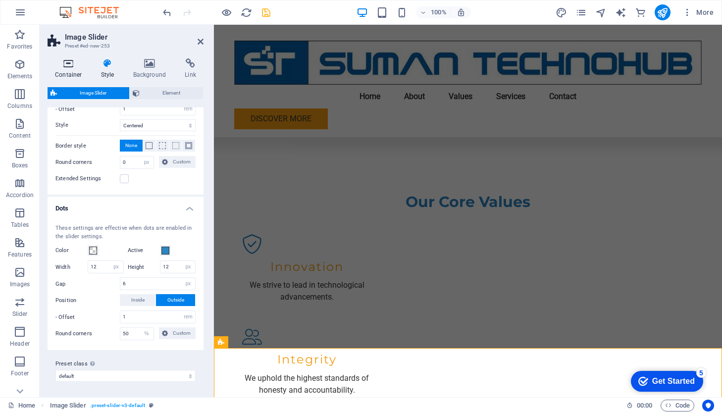
click at [71, 67] on icon at bounding box center [69, 63] width 42 height 10
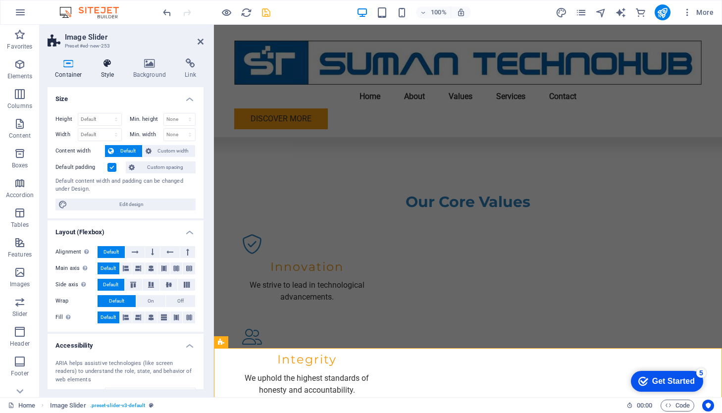
click at [108, 72] on h4 "Style" at bounding box center [110, 68] width 32 height 21
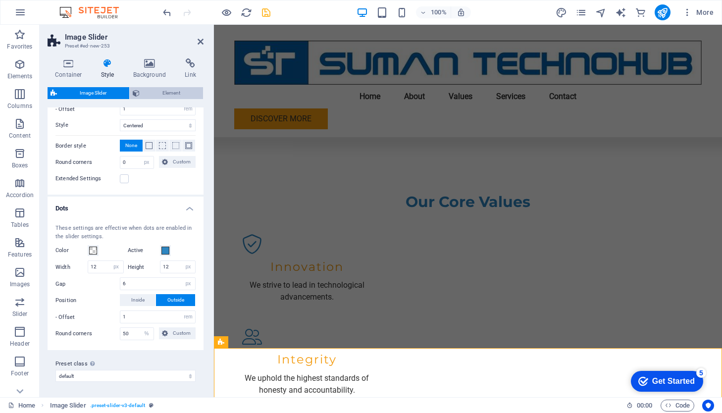
click at [167, 94] on span "Element" at bounding box center [171, 93] width 57 height 12
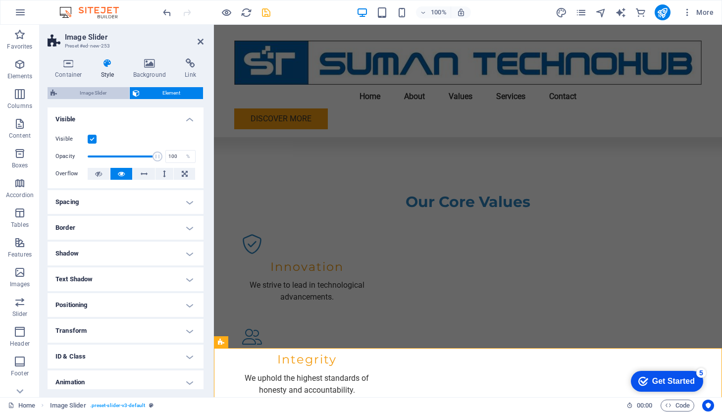
click at [105, 96] on span "Image Slider" at bounding box center [93, 93] width 66 height 12
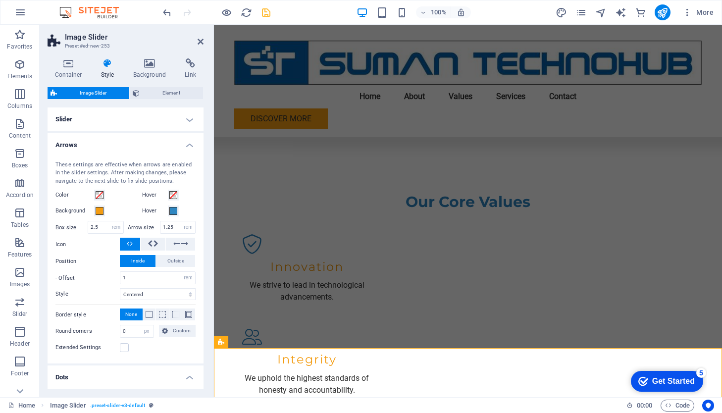
click at [189, 120] on h4 "Slider" at bounding box center [126, 119] width 156 height 24
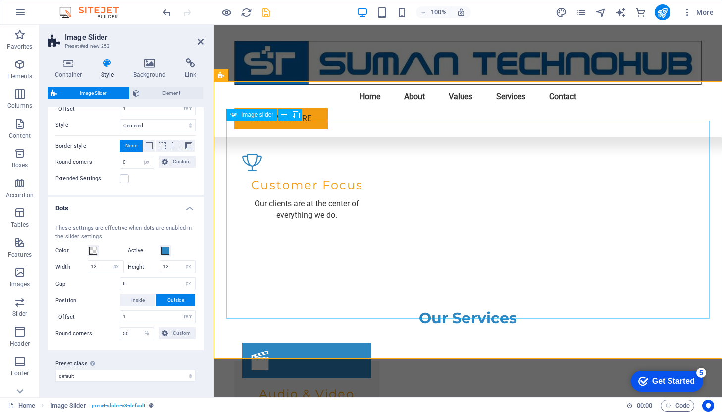
scroll to position [1232, 0]
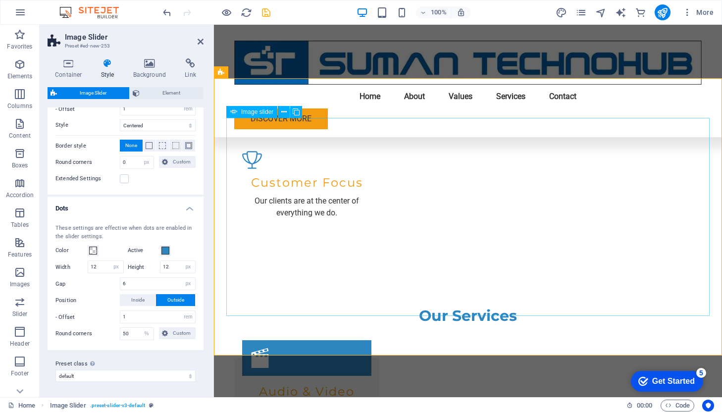
click at [193, 65] on icon at bounding box center [190, 63] width 26 height 10
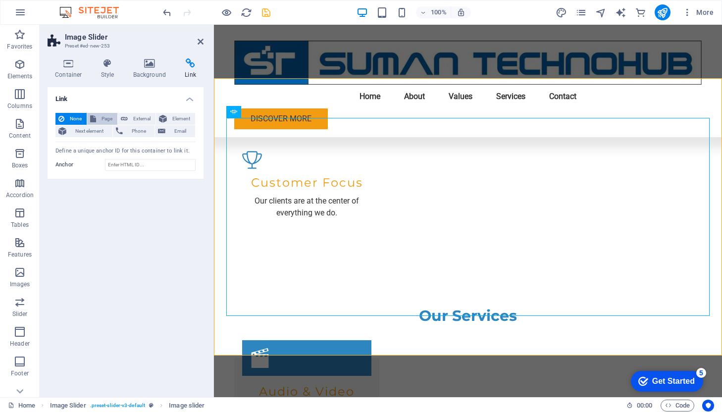
click at [107, 117] on span "Page" at bounding box center [106, 119] width 15 height 12
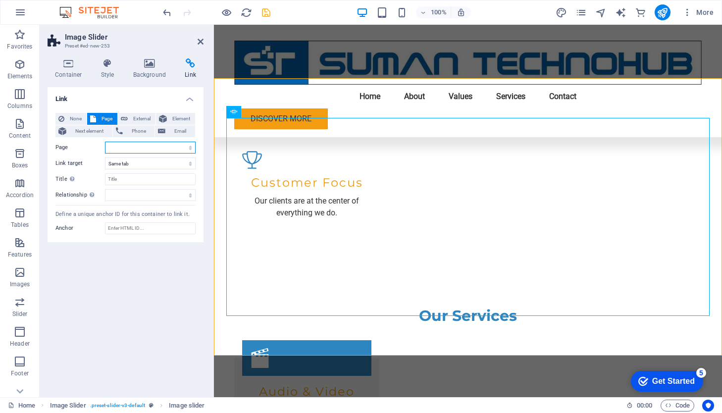
click at [182, 148] on select "Home Subpage Legal Notice Privacy" at bounding box center [150, 148] width 91 height 12
select select "0"
click at [105, 142] on select "Home Subpage Legal Notice Privacy" at bounding box center [150, 148] width 91 height 12
click at [192, 147] on select "Home Subpage Legal Notice Privacy" at bounding box center [150, 148] width 91 height 12
click at [199, 41] on icon at bounding box center [200, 42] width 6 height 8
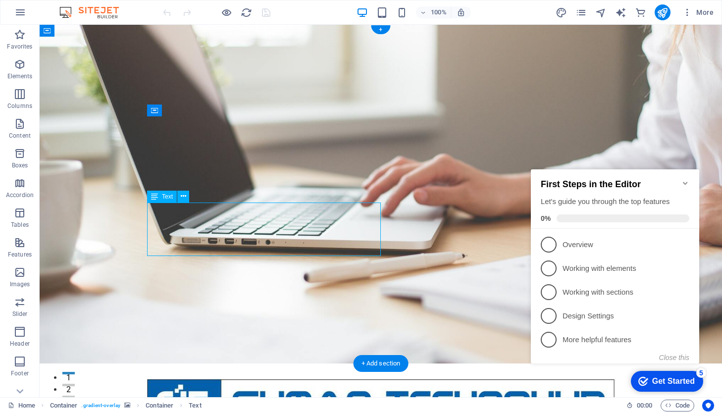
drag, startPoint x: 356, startPoint y: 247, endPoint x: 194, endPoint y: 221, distance: 163.9
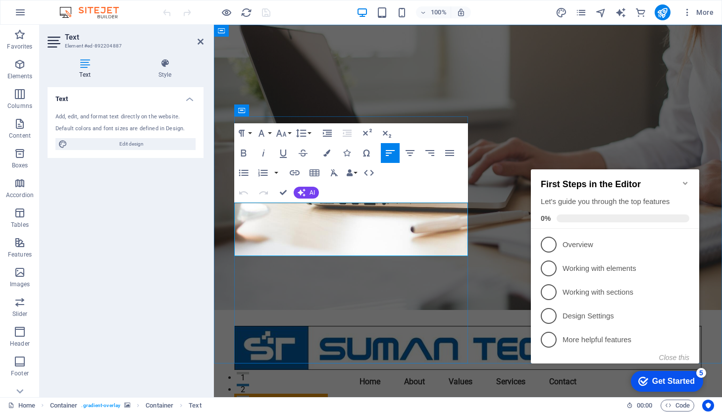
drag, startPoint x: 237, startPoint y: 208, endPoint x: 446, endPoint y: 247, distance: 213.5
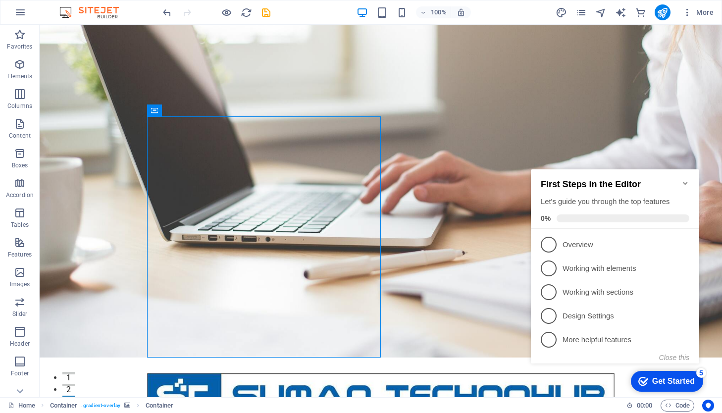
click at [684, 182] on icon "Minimize checklist" at bounding box center [684, 183] width 4 height 3
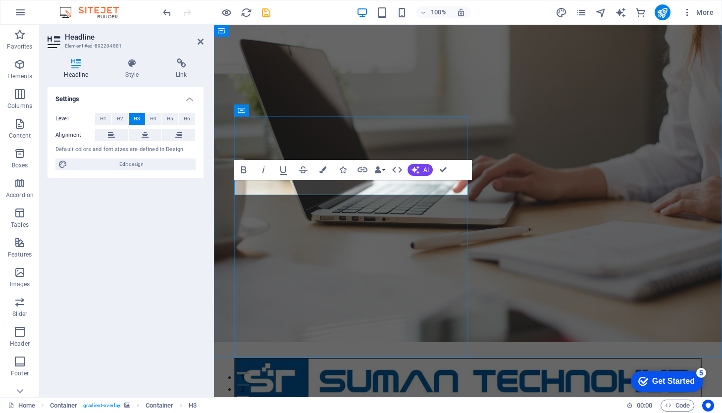
drag, startPoint x: 366, startPoint y: 186, endPoint x: 347, endPoint y: 186, distance: 18.3
click at [325, 169] on icon "button" at bounding box center [322, 169] width 7 height 7
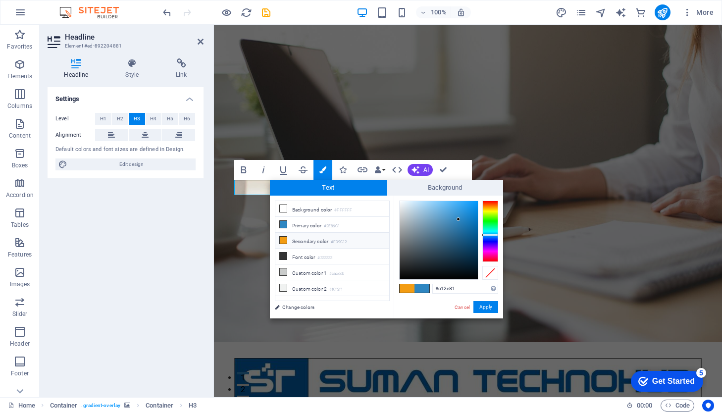
click at [491, 255] on div at bounding box center [490, 230] width 16 height 61
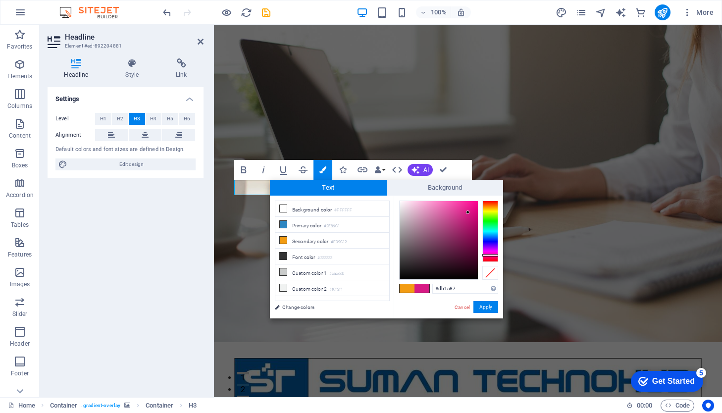
type input "#db1987"
drag, startPoint x: 459, startPoint y: 218, endPoint x: 468, endPoint y: 211, distance: 11.4
click at [468, 211] on div at bounding box center [467, 210] width 3 height 3
click at [488, 311] on button "Apply" at bounding box center [485, 307] width 25 height 12
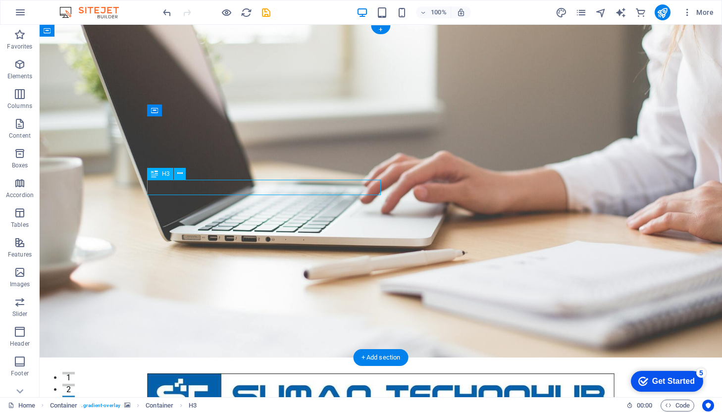
drag, startPoint x: 255, startPoint y: 187, endPoint x: 166, endPoint y: 187, distance: 89.1
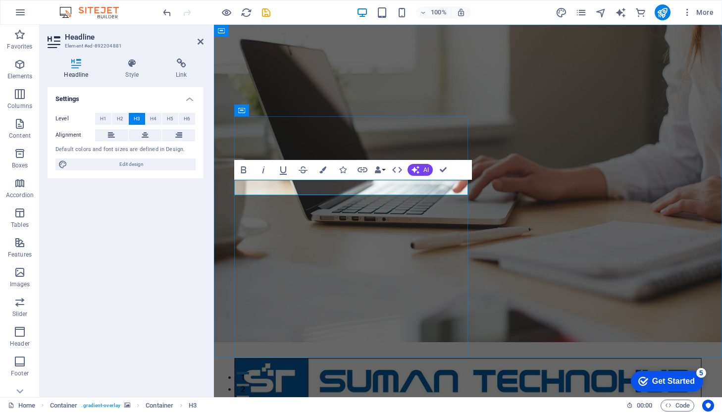
drag, startPoint x: 342, startPoint y: 187, endPoint x: 237, endPoint y: 188, distance: 105.4
click at [325, 167] on icon "button" at bounding box center [322, 169] width 7 height 7
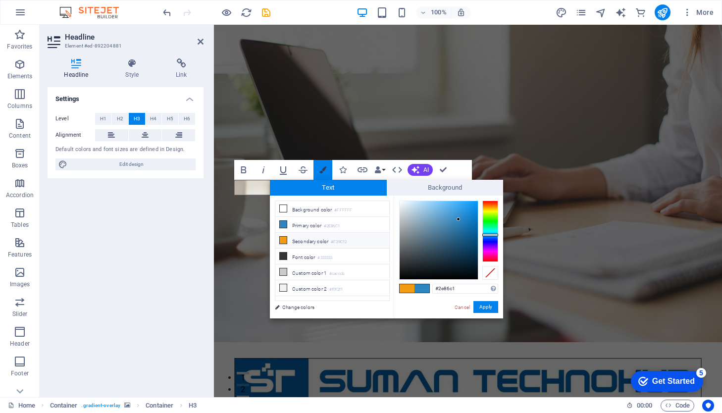
click at [325, 167] on icon "button" at bounding box center [322, 169] width 7 height 7
click at [492, 304] on button "Apply" at bounding box center [485, 307] width 25 height 12
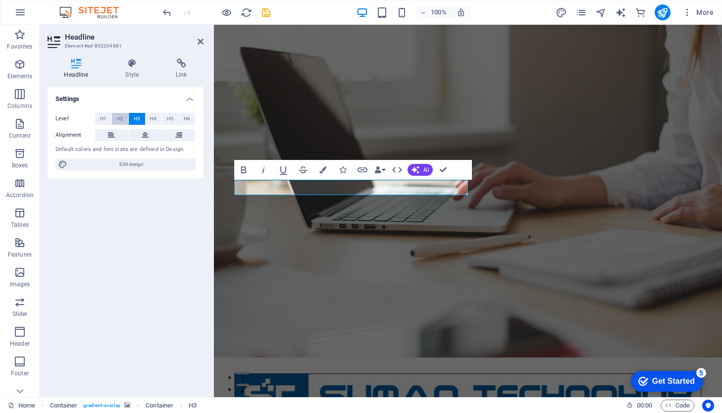
click at [121, 118] on span "H2" at bounding box center [120, 119] width 6 height 12
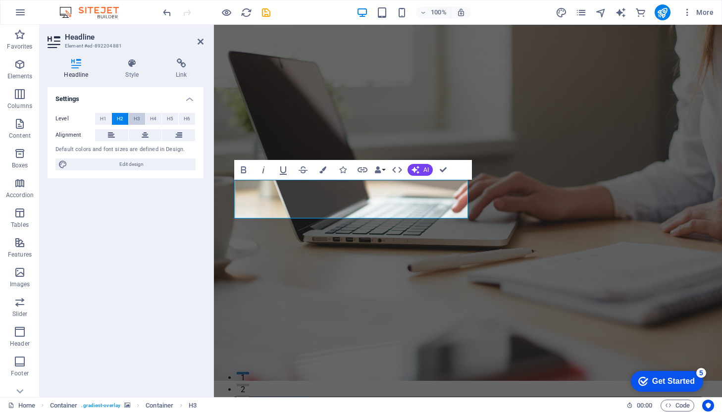
click at [137, 118] on span "H3" at bounding box center [137, 119] width 6 height 12
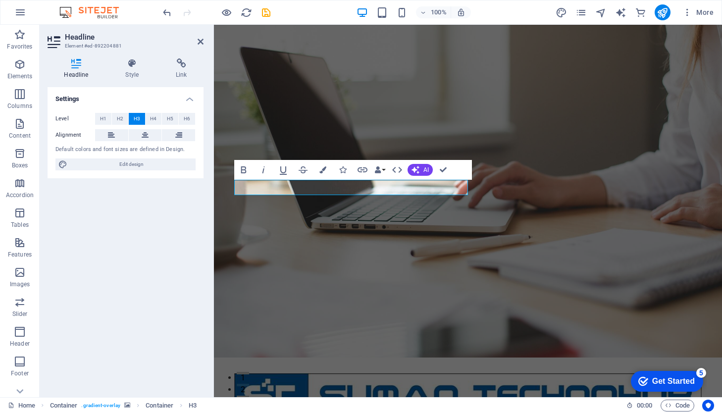
click at [483, 247] on figure at bounding box center [468, 191] width 508 height 333
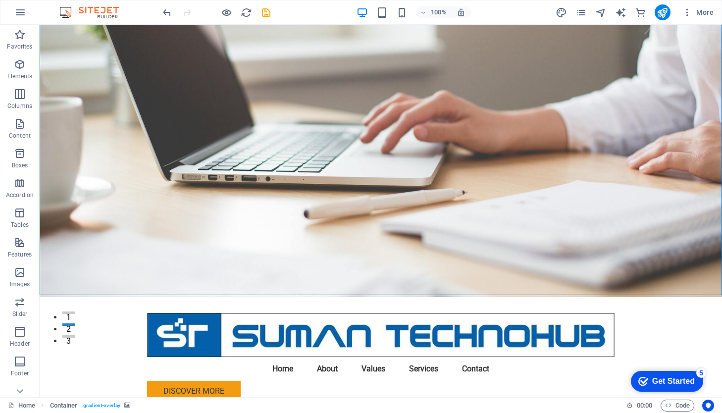
scroll to position [65, 0]
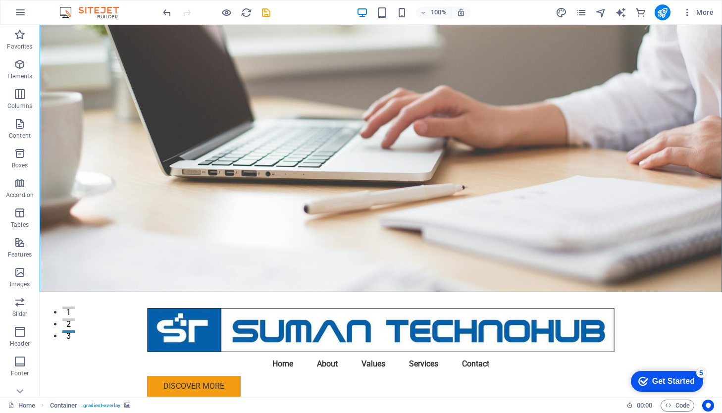
click at [559, 164] on figure at bounding box center [381, 125] width 682 height 333
select select "header"
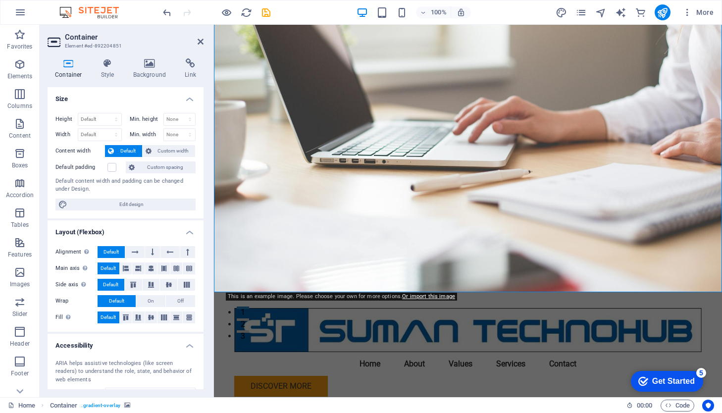
click at [560, 220] on figure at bounding box center [468, 125] width 508 height 333
click at [149, 70] on h4 "Background" at bounding box center [152, 68] width 52 height 21
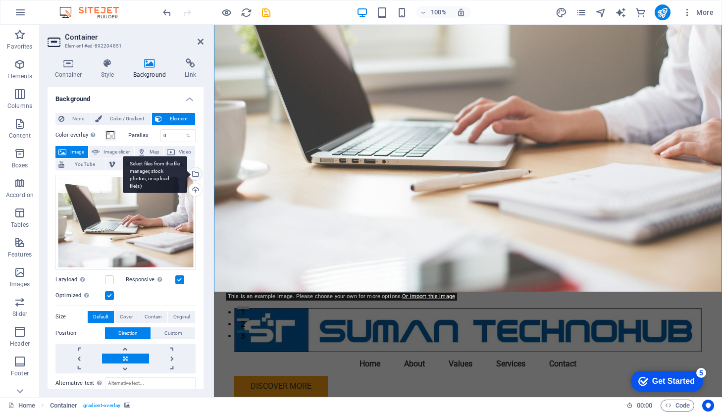
click at [193, 172] on div "Select files from the file manager, stock photos, or upload file(s)" at bounding box center [194, 174] width 15 height 15
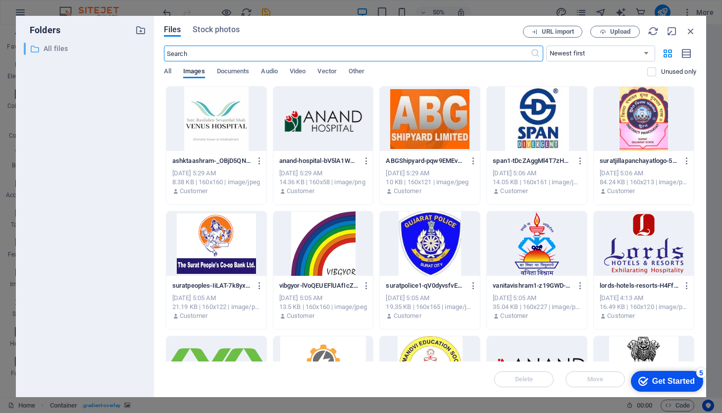
click at [53, 49] on p "All files" at bounding box center [86, 48] width 84 height 11
click at [690, 30] on icon "button" at bounding box center [690, 31] width 11 height 11
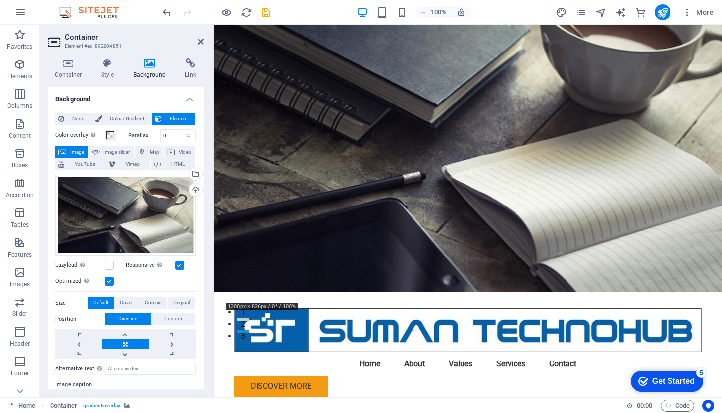
scroll to position [0, 0]
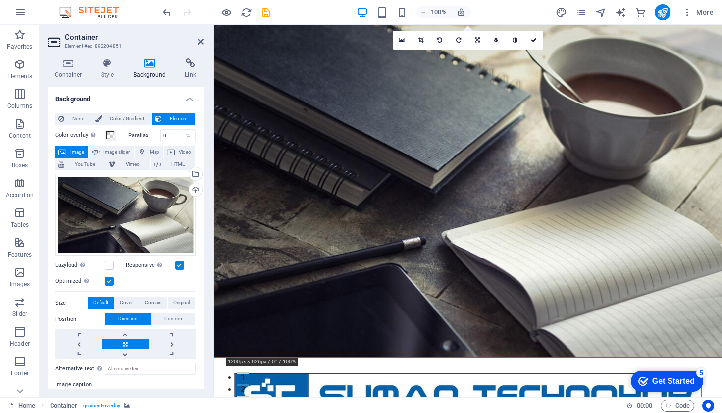
click at [155, 69] on h4 "Background" at bounding box center [152, 68] width 52 height 21
